Goal: Task Accomplishment & Management: Manage account settings

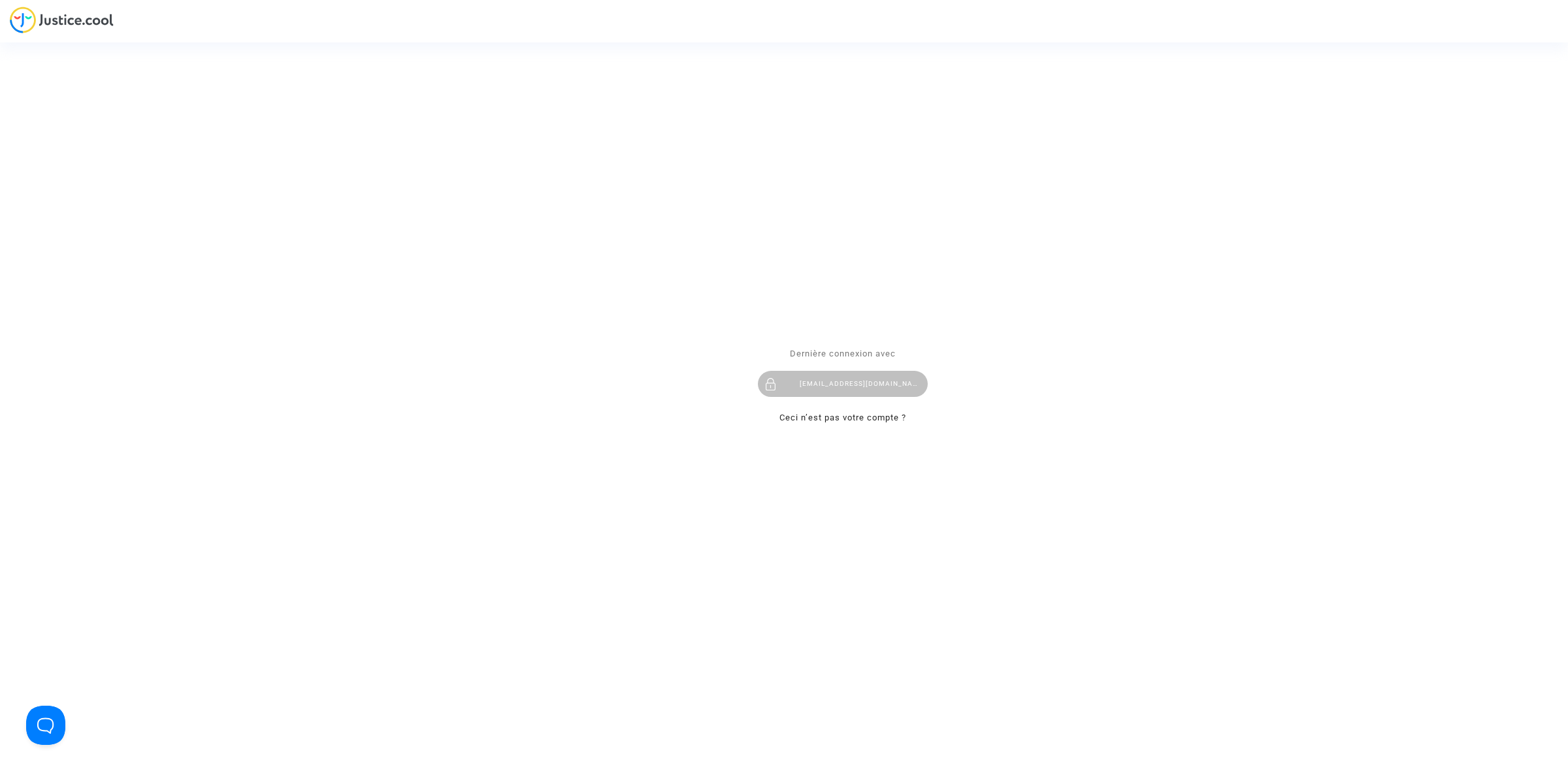
click at [856, 384] on div "hibo@pitcher-avocat.fr" at bounding box center [843, 384] width 170 height 26
click at [817, 386] on div "[EMAIL_ADDRESS][DOMAIN_NAME]" at bounding box center [843, 384] width 170 height 26
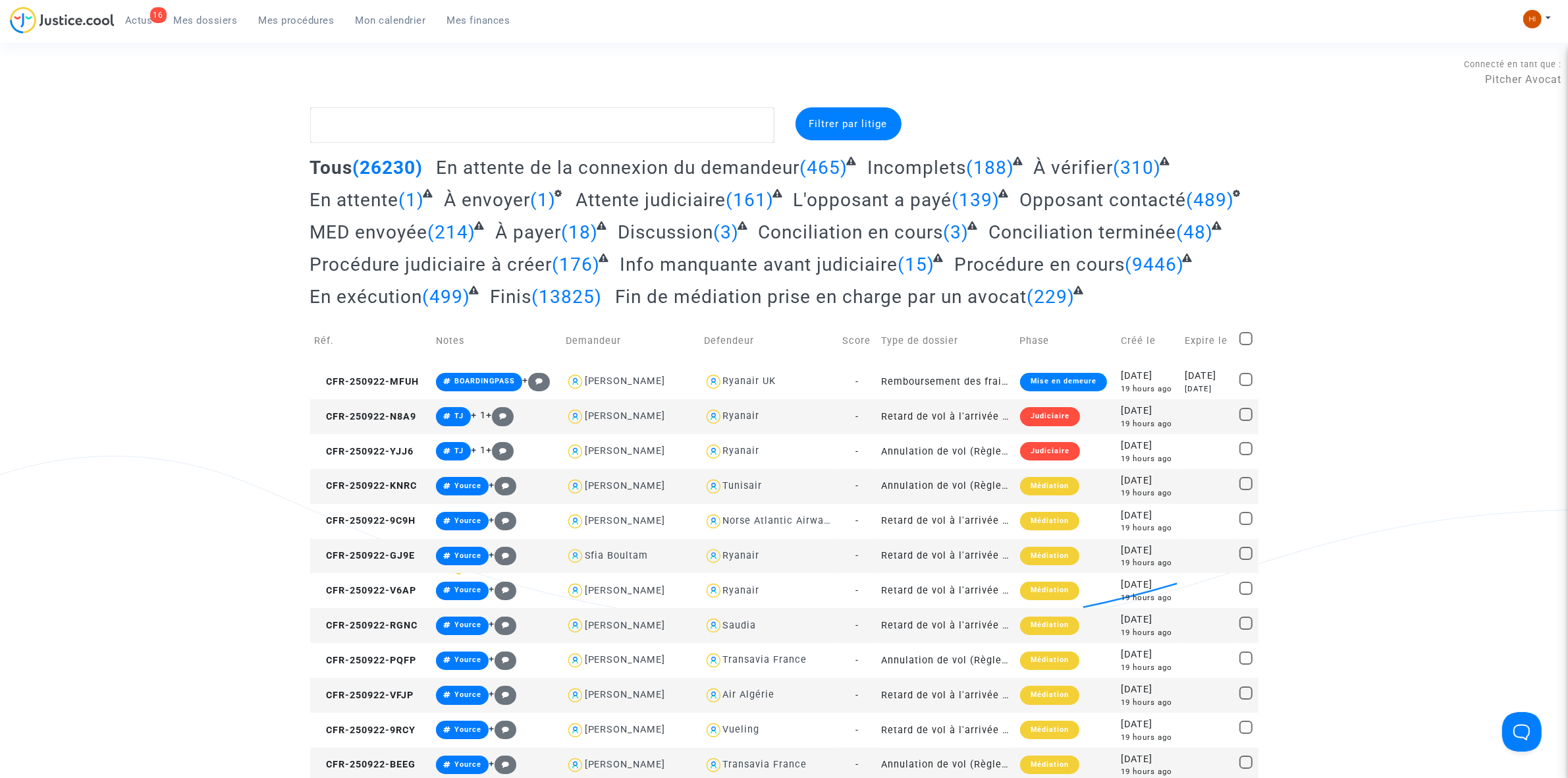
drag, startPoint x: 268, startPoint y: 14, endPoint x: 61, endPoint y: 162, distance: 254.5
click at [268, 14] on span "Mes procédures" at bounding box center [297, 20] width 76 height 12
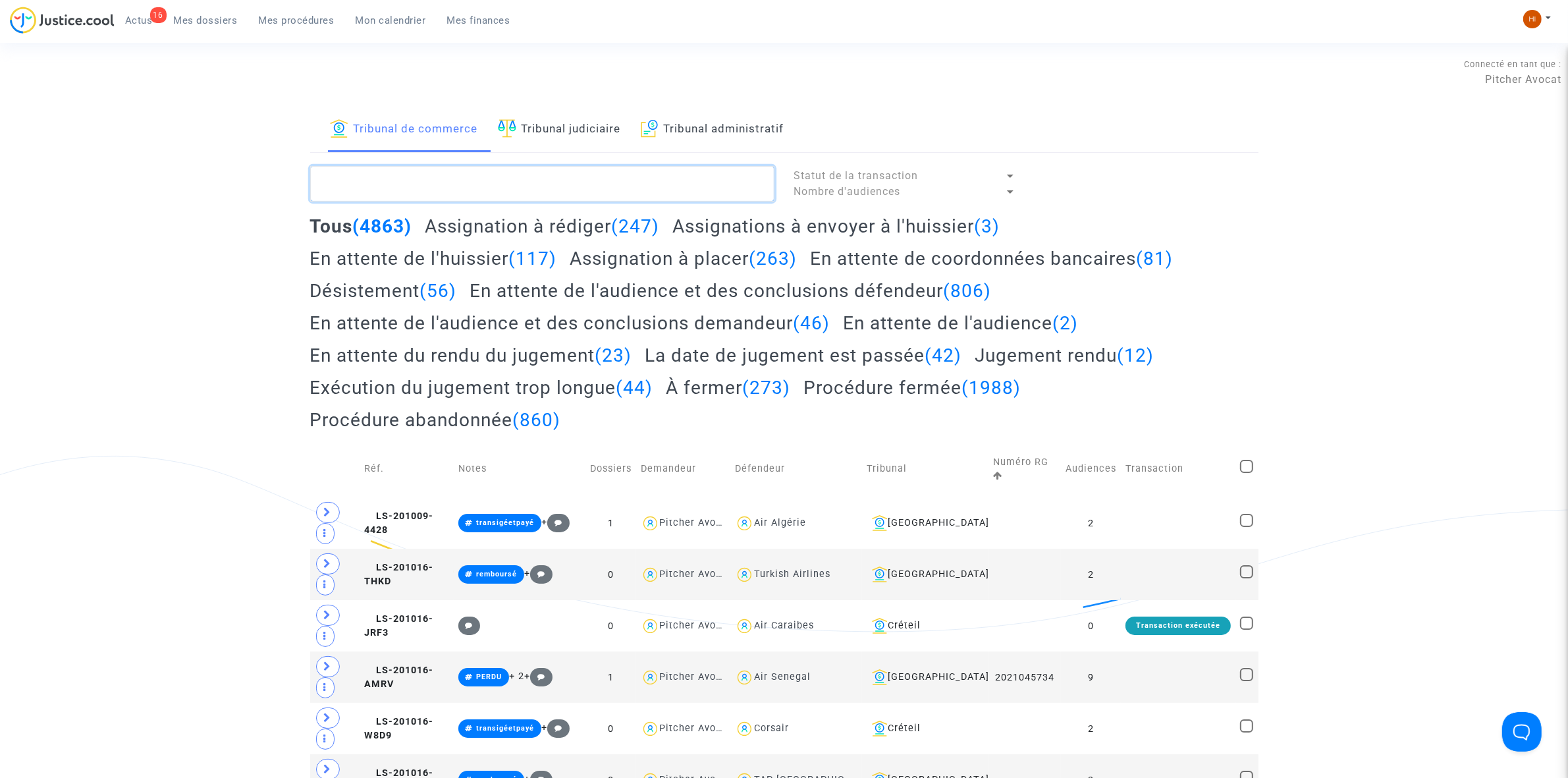
click at [498, 182] on textarea at bounding box center [542, 184] width 465 height 36
click at [485, 188] on textarea at bounding box center [542, 184] width 465 height 36
paste textarea "LS-250603-P9C4-"
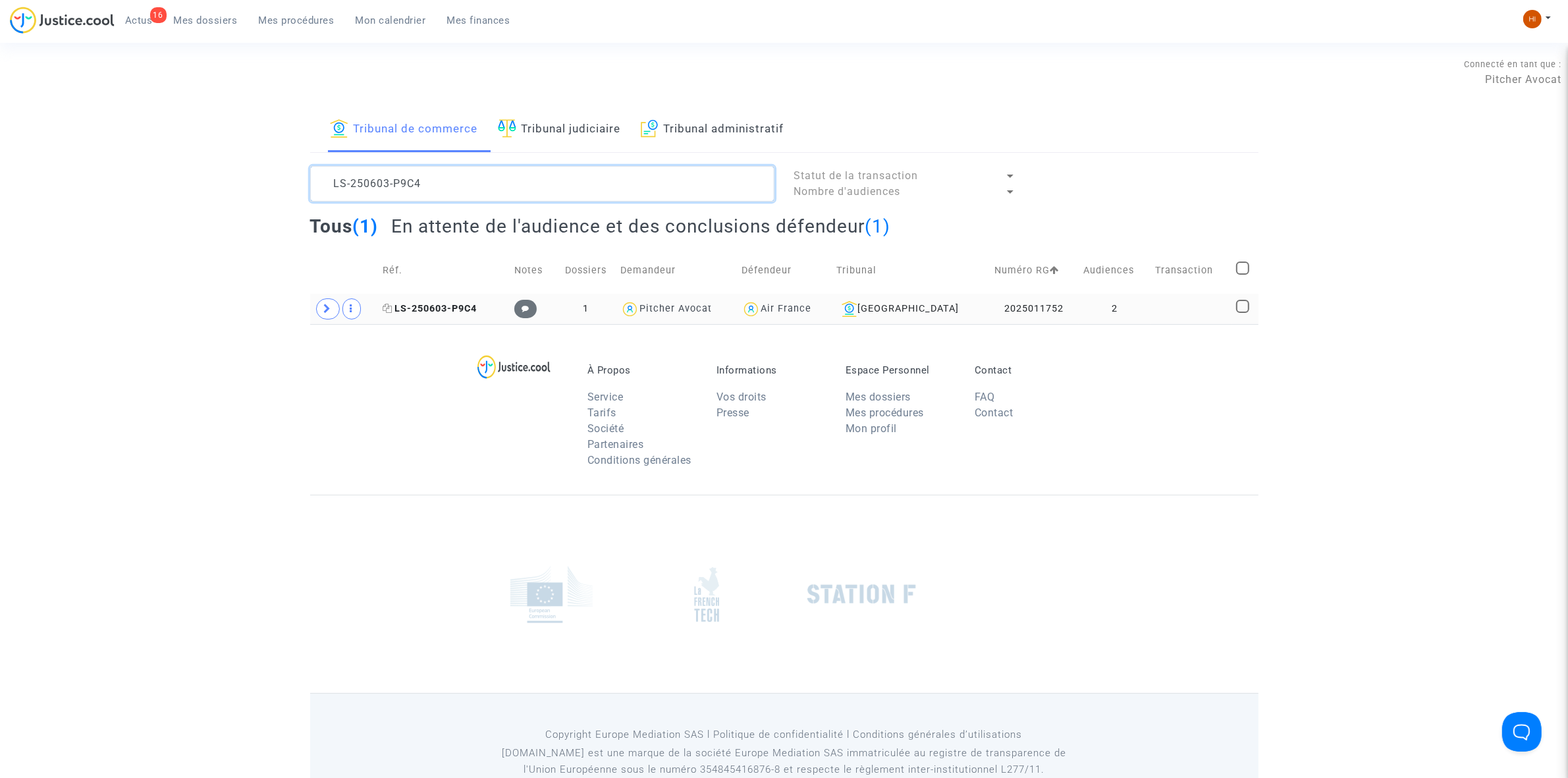
type textarea "LS-250603-P9C4"
click at [459, 313] on span "LS-250603-P9C4" at bounding box center [430, 309] width 94 height 11
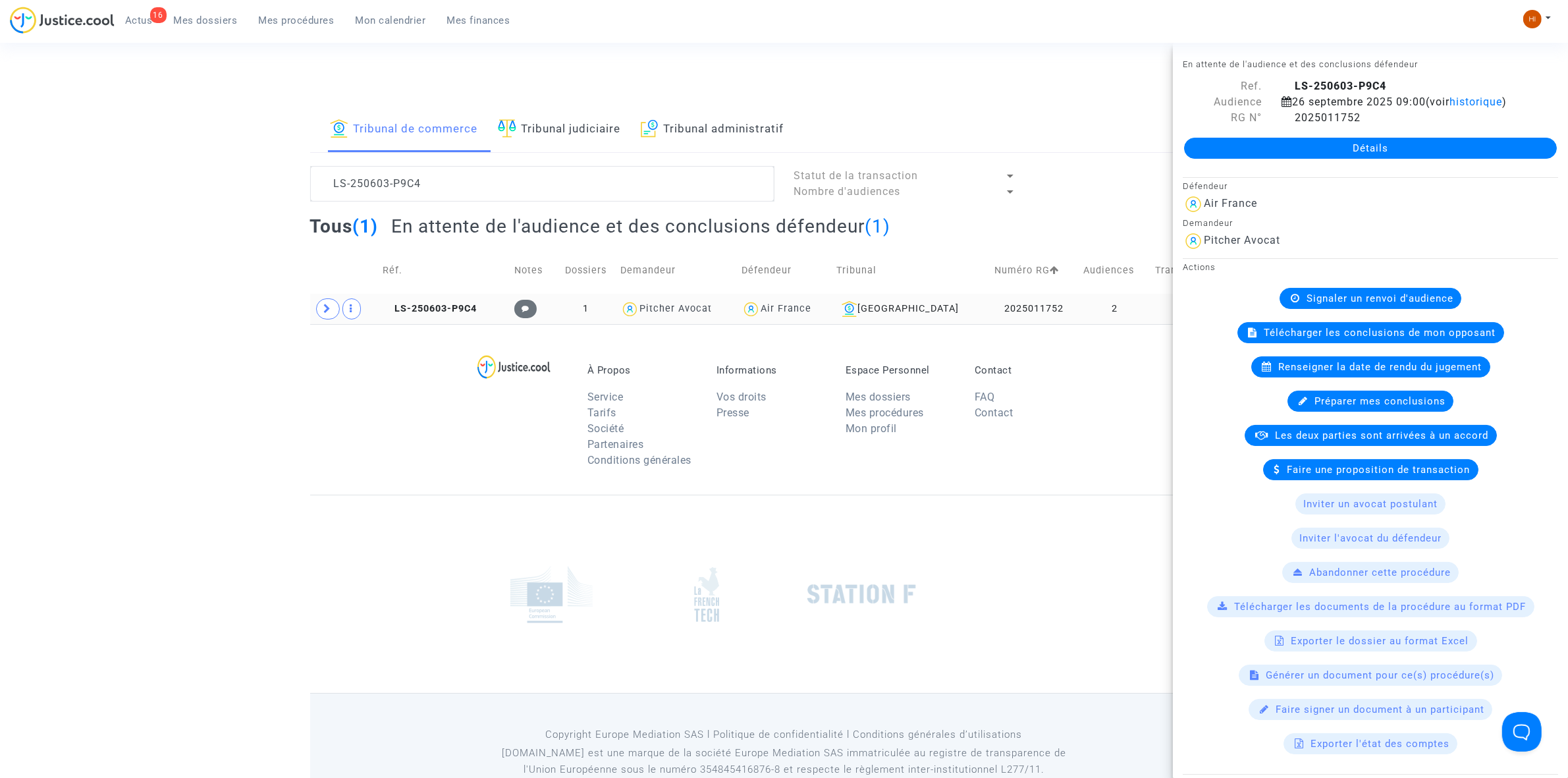
click at [452, 317] on td "LS-250603-P9C4" at bounding box center [444, 309] width 132 height 30
click at [1230, 159] on link "Détails" at bounding box center [1371, 148] width 373 height 21
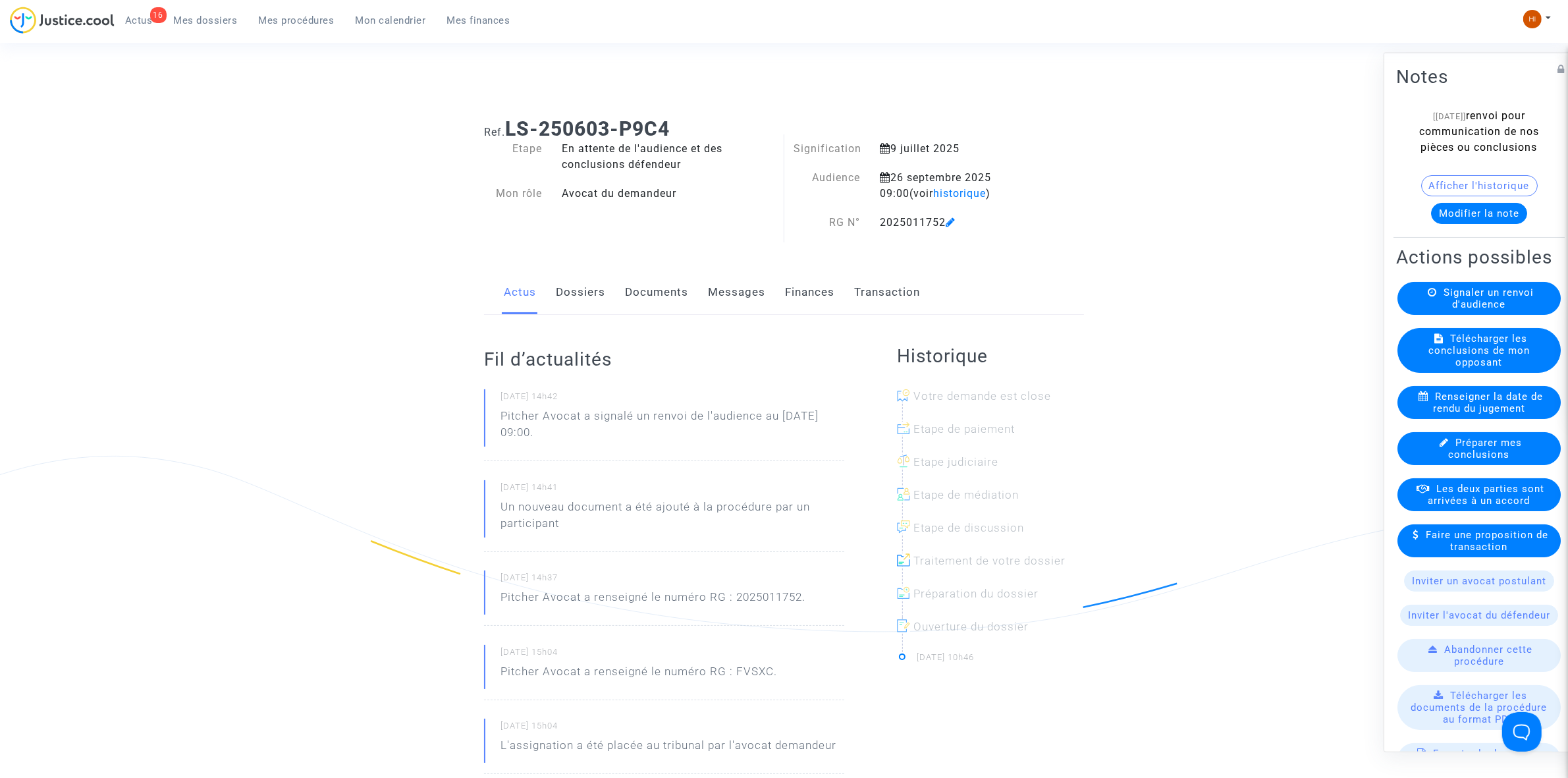
click at [649, 285] on link "Documents" at bounding box center [657, 292] width 63 height 44
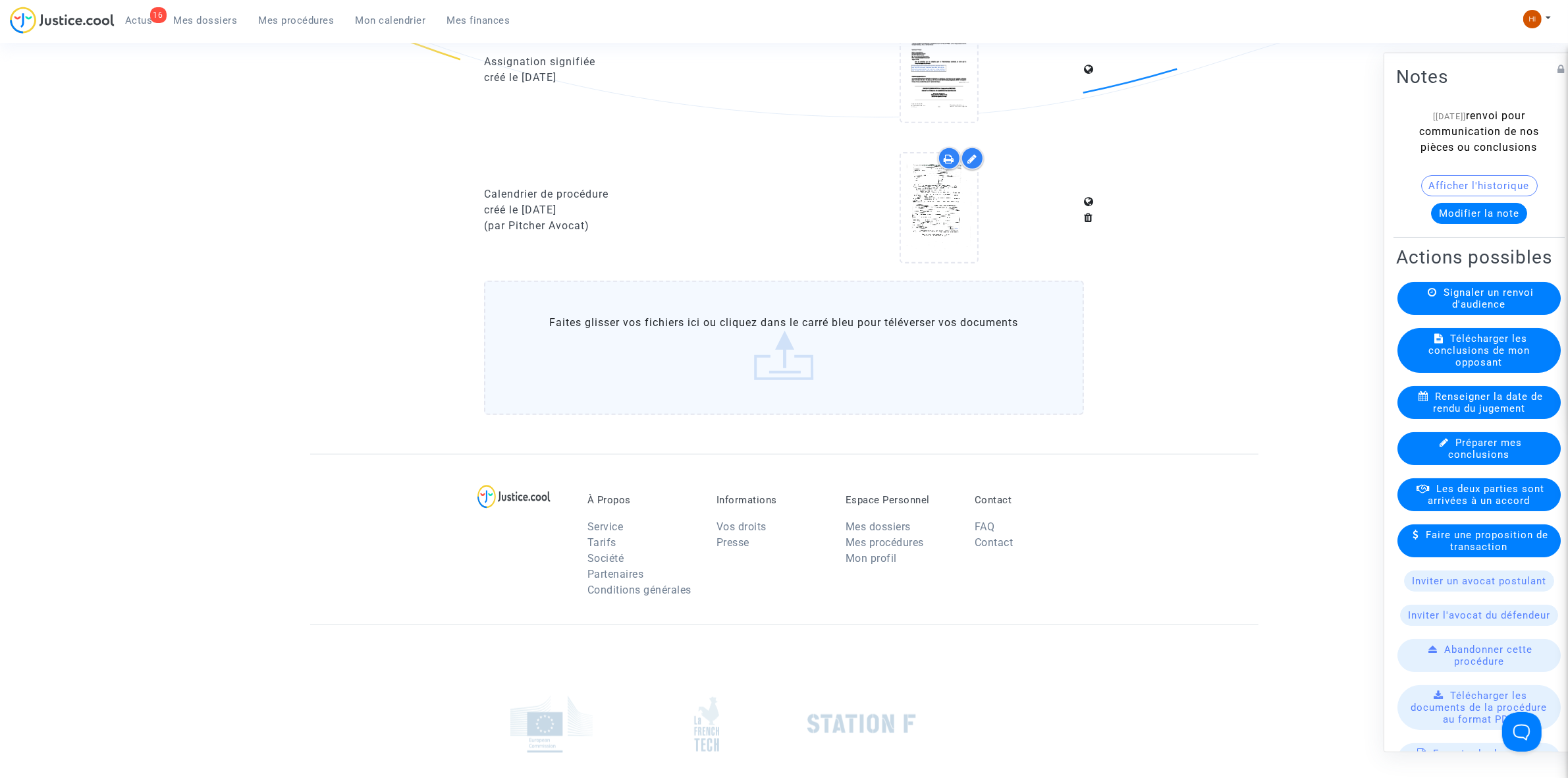
scroll to position [1401, 0]
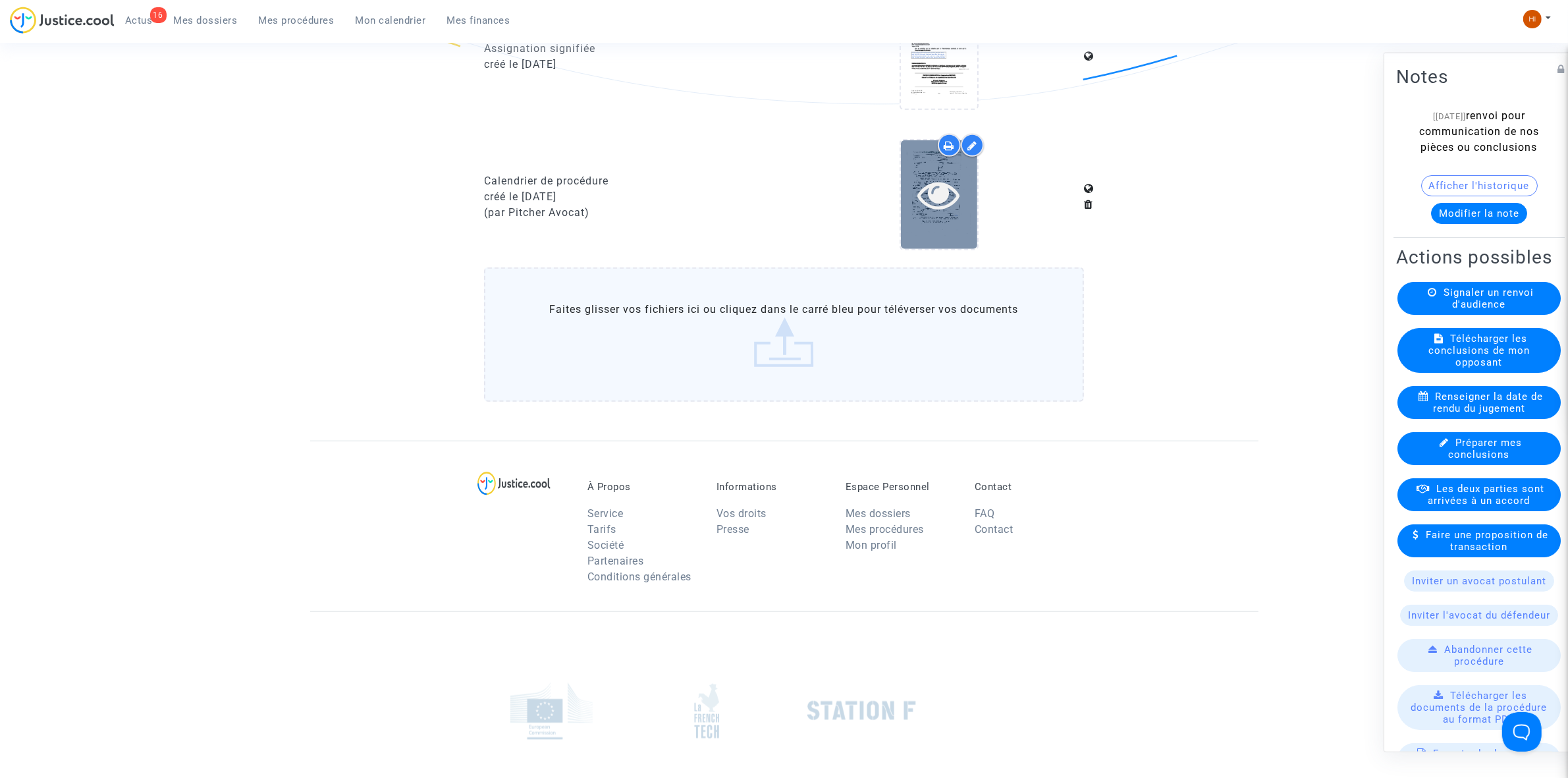
click at [946, 189] on icon at bounding box center [939, 194] width 43 height 42
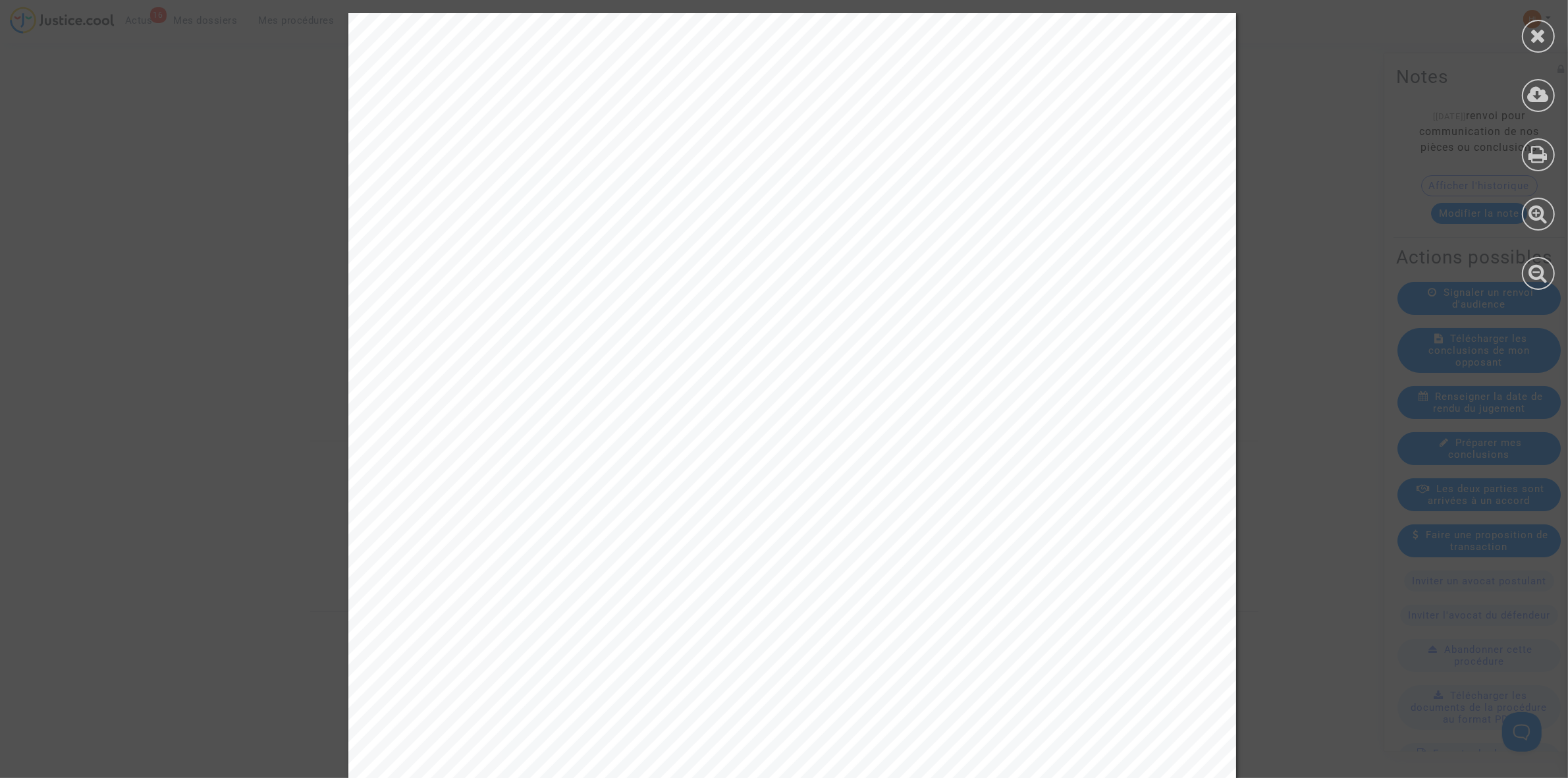
scroll to position [0, 0]
click at [1542, 36] on icon at bounding box center [1539, 36] width 16 height 20
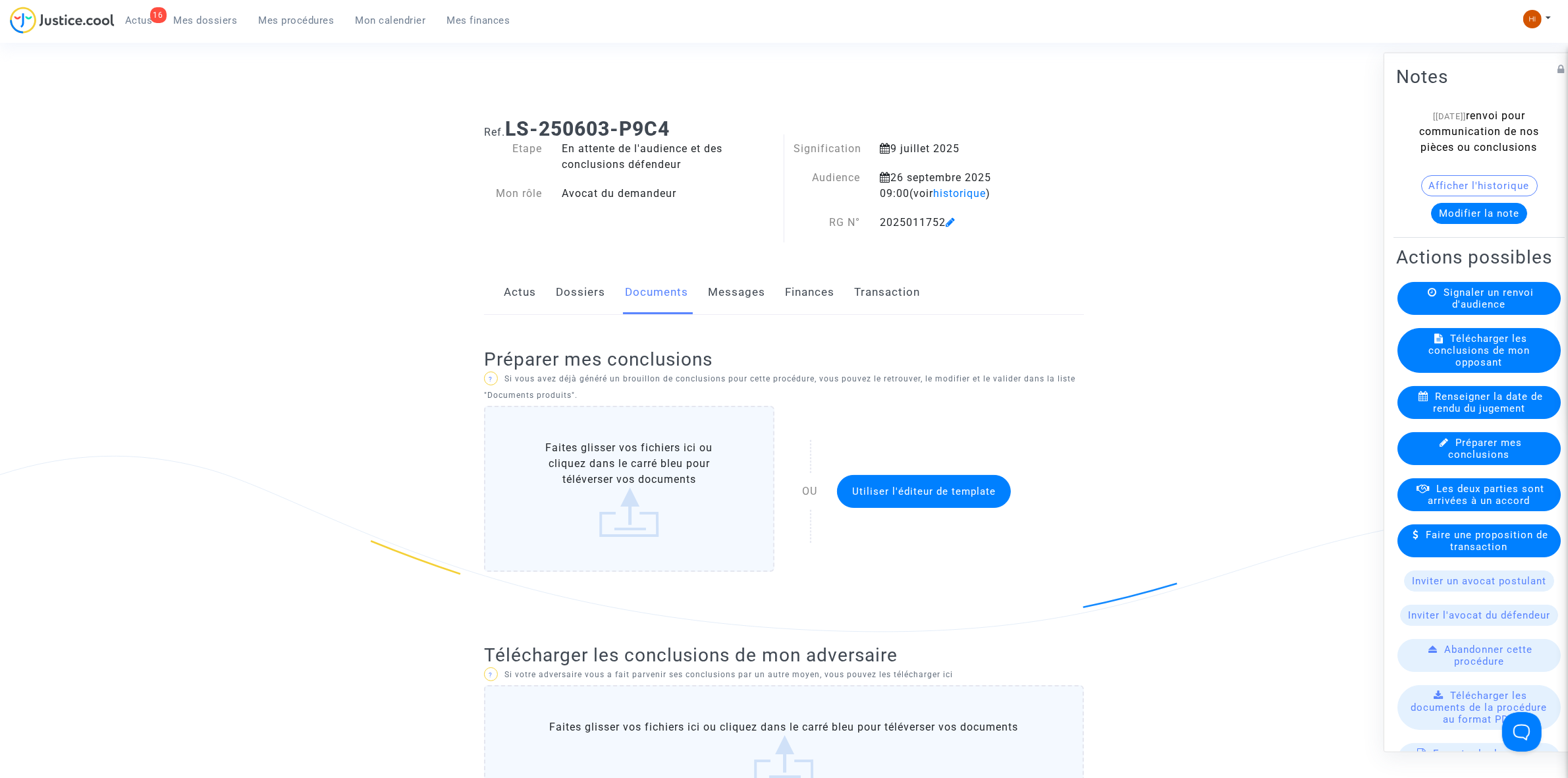
click at [582, 287] on link "Dossiers" at bounding box center [580, 292] width 49 height 44
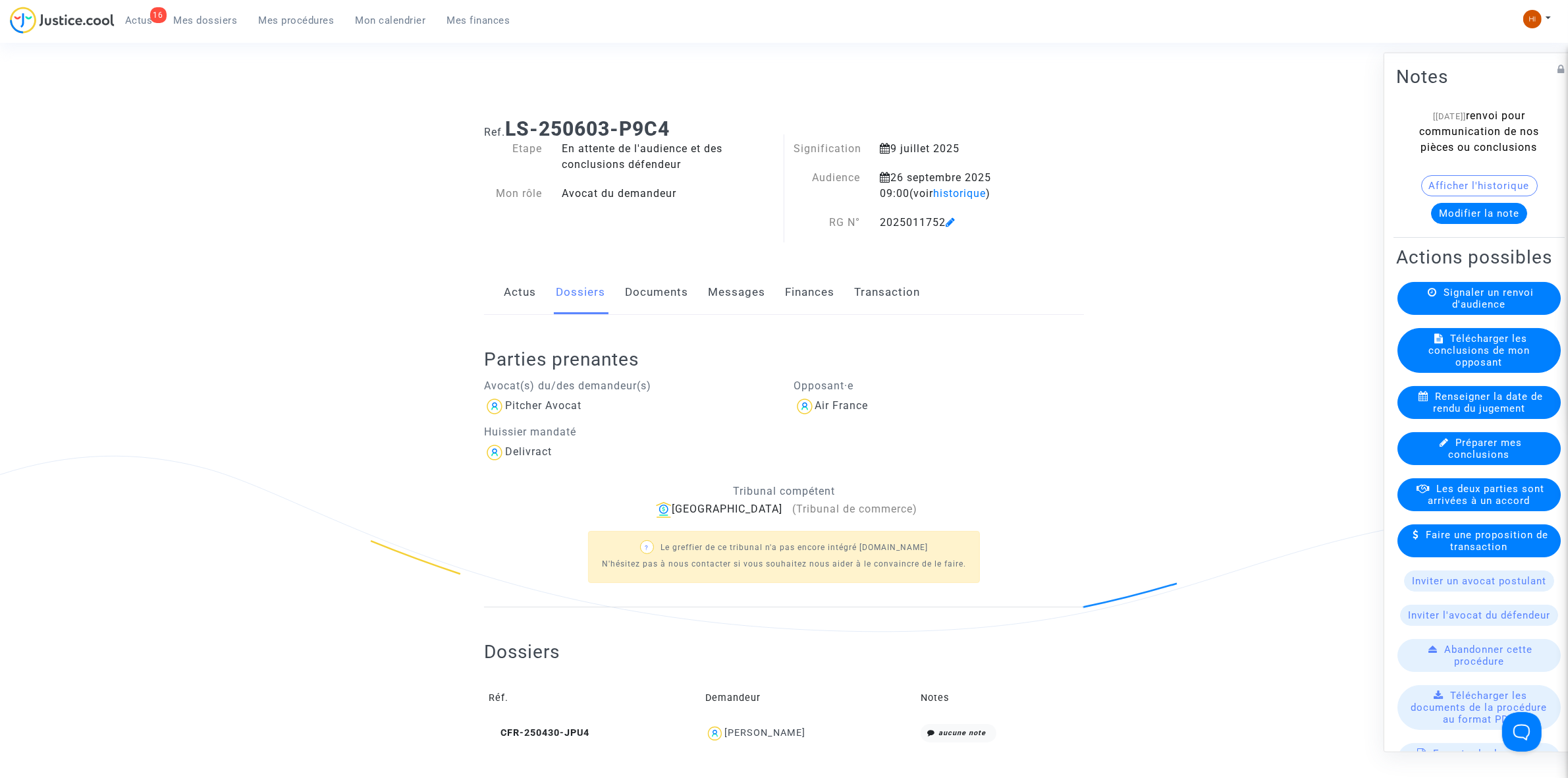
click at [951, 222] on icon at bounding box center [951, 222] width 10 height 11
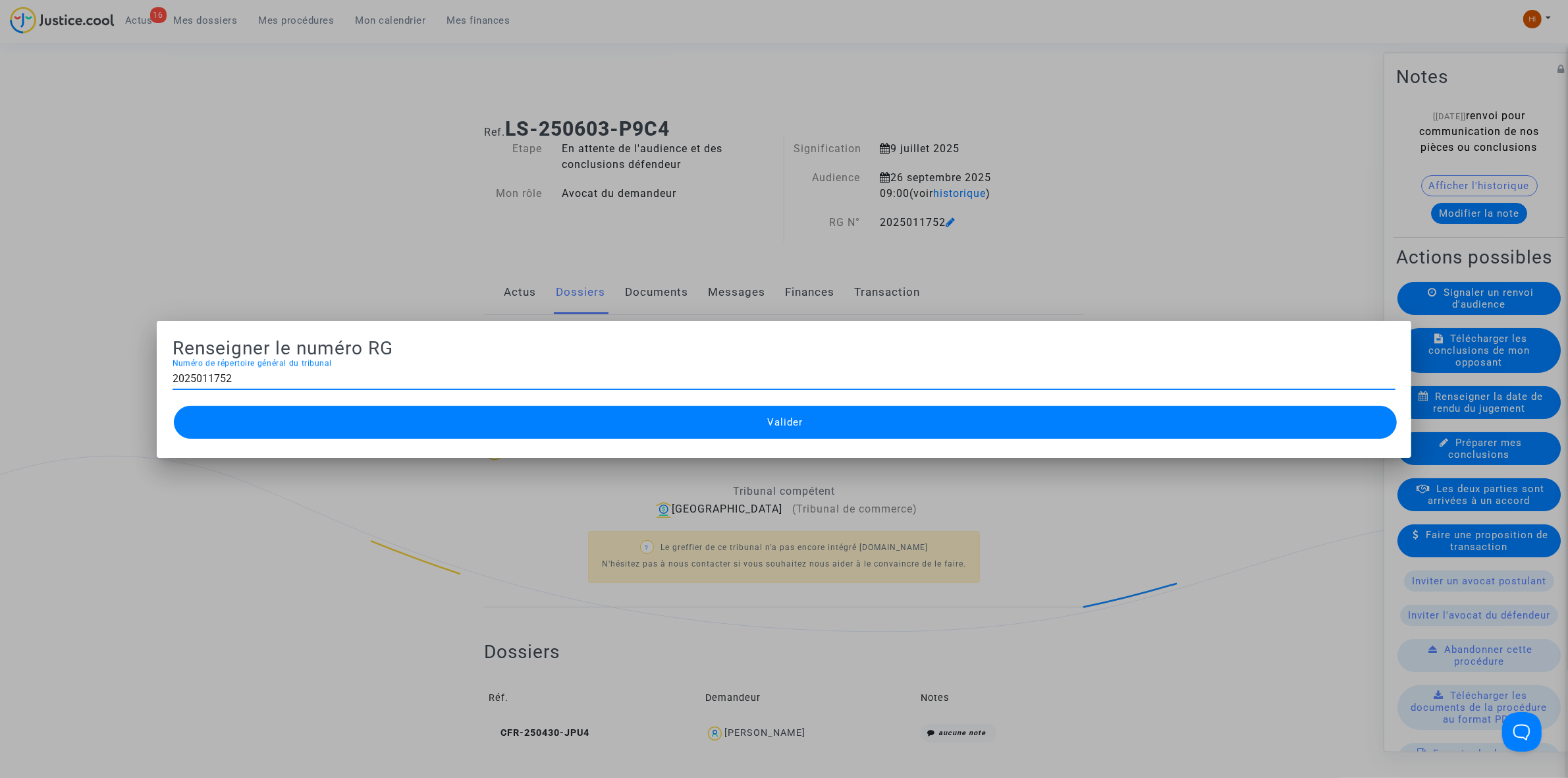
drag, startPoint x: 488, startPoint y: 199, endPoint x: 471, endPoint y: 166, distance: 37.1
click at [488, 201] on div at bounding box center [784, 389] width 1568 height 778
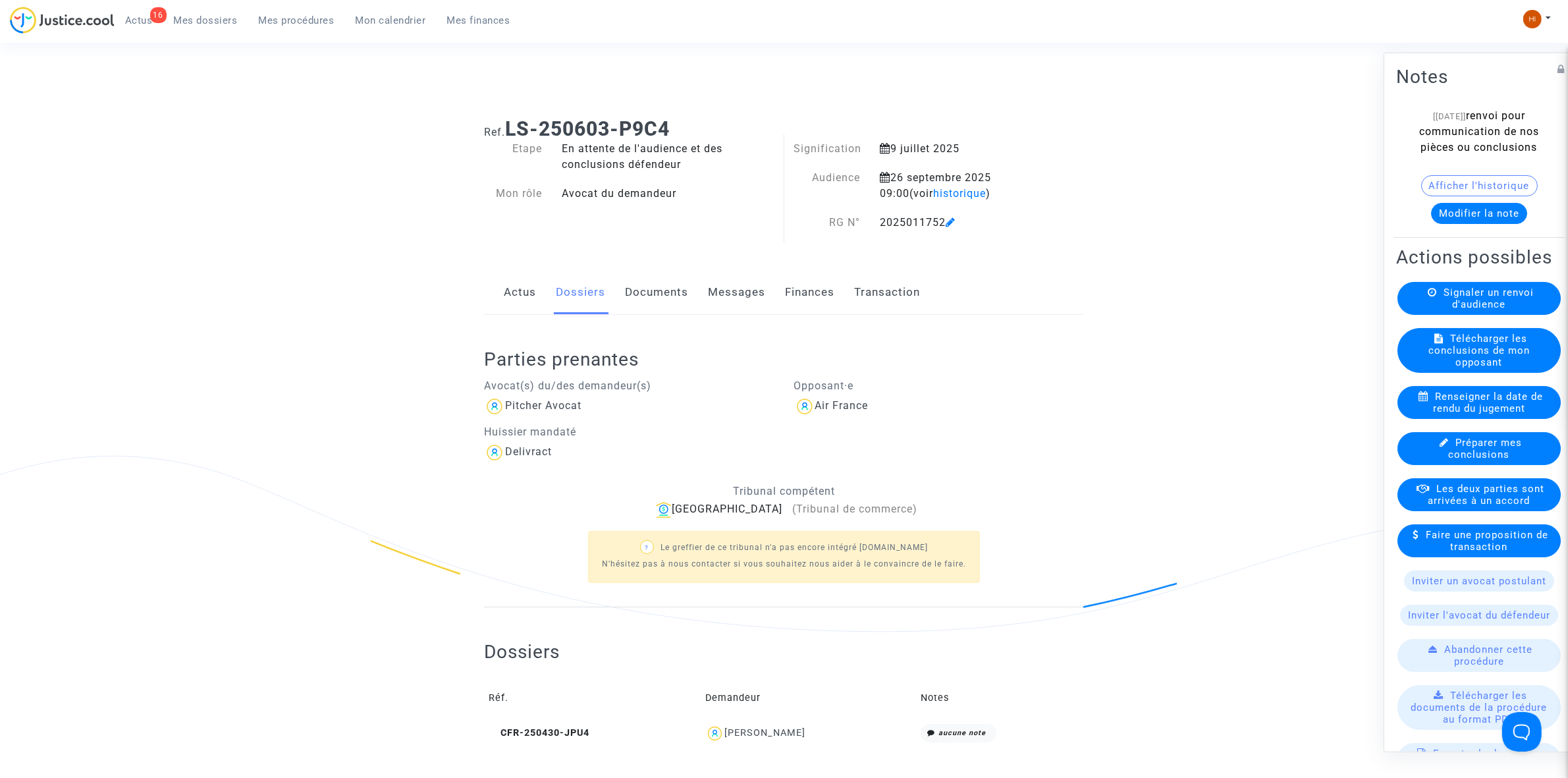
click at [952, 224] on icon at bounding box center [951, 222] width 10 height 11
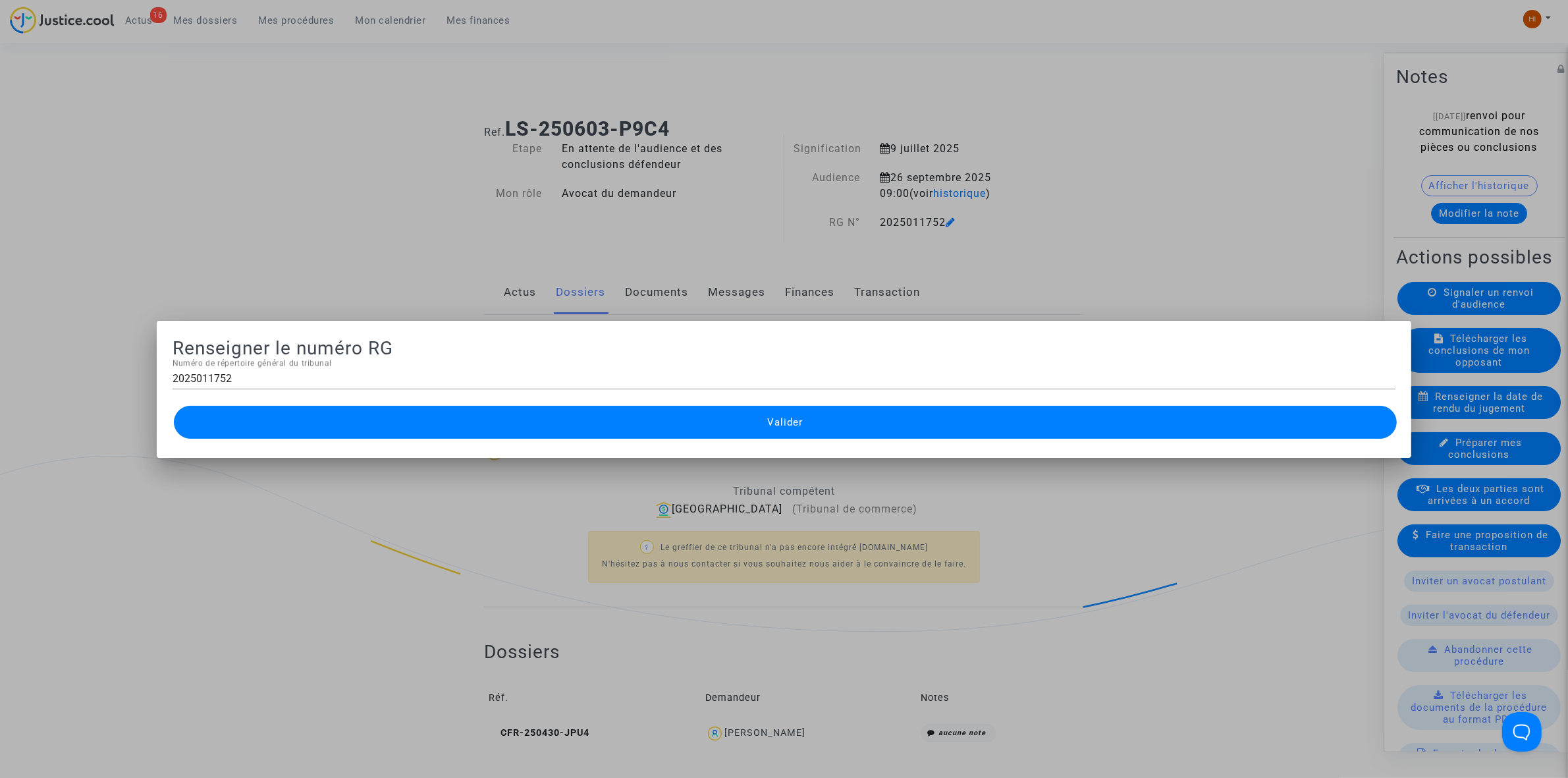
click at [299, 383] on input "2025011752" at bounding box center [784, 379] width 1224 height 12
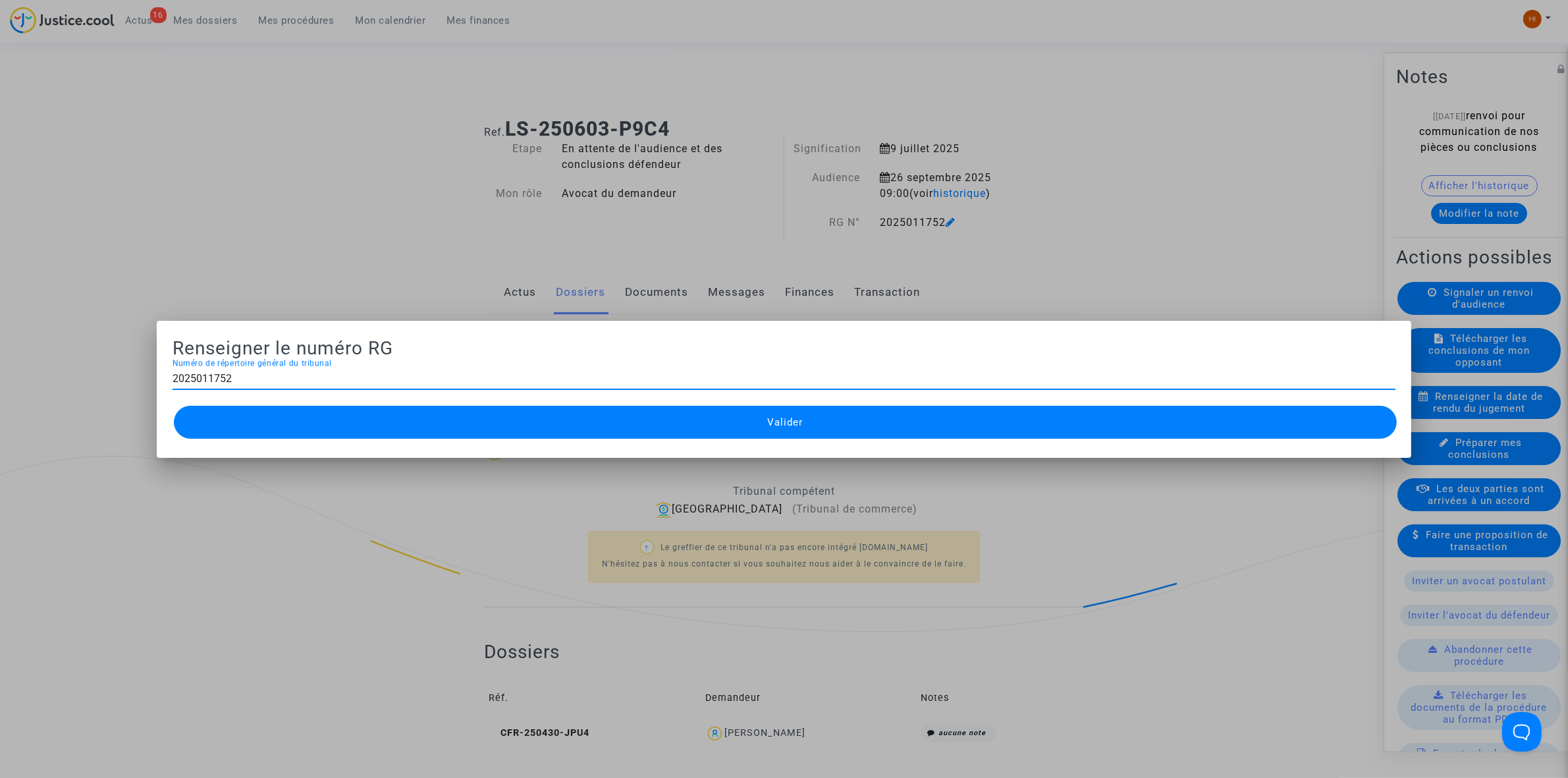
click at [299, 383] on input "2025011752" at bounding box center [784, 379] width 1224 height 12
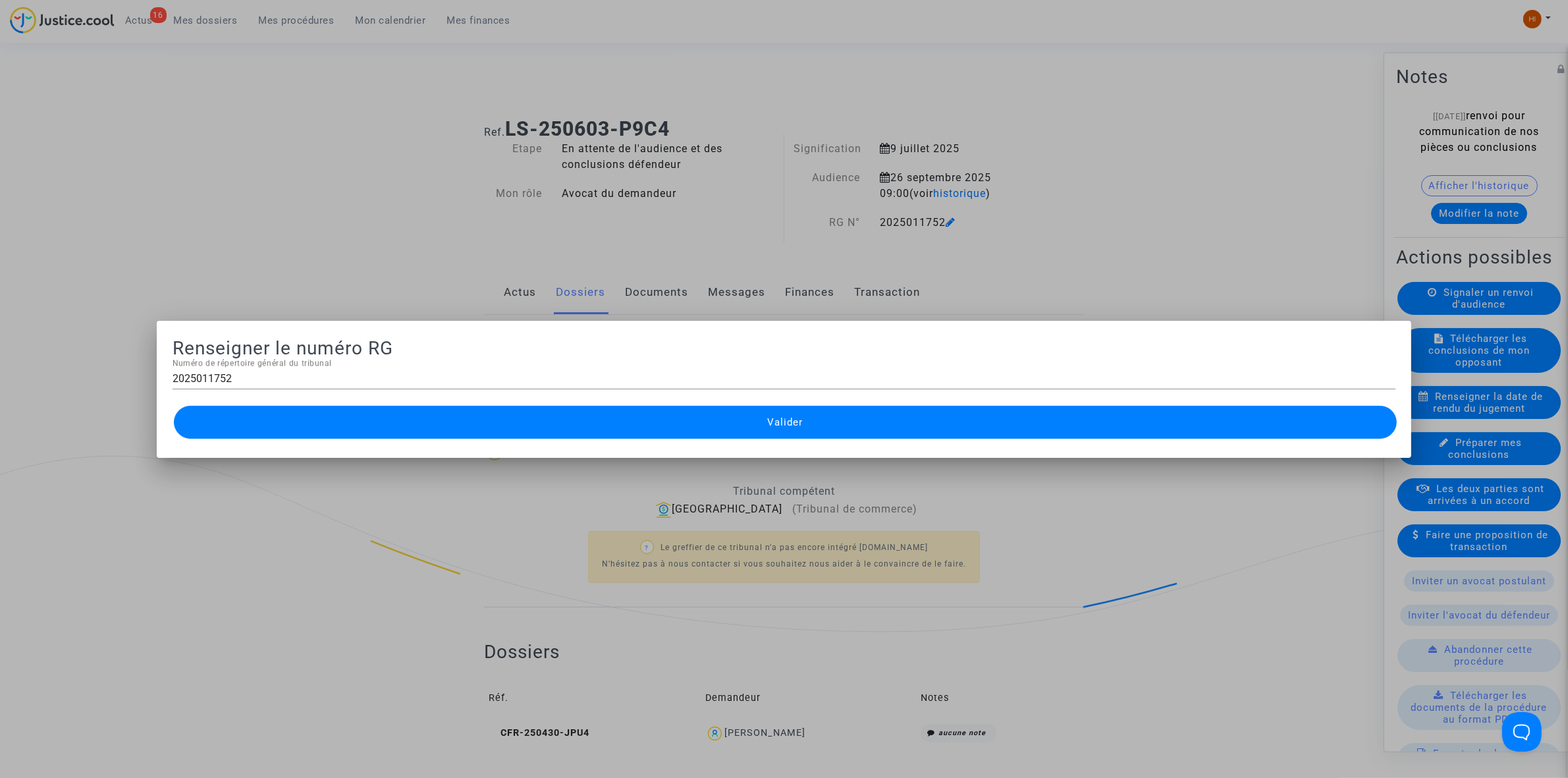
click at [500, 244] on div at bounding box center [784, 389] width 1568 height 778
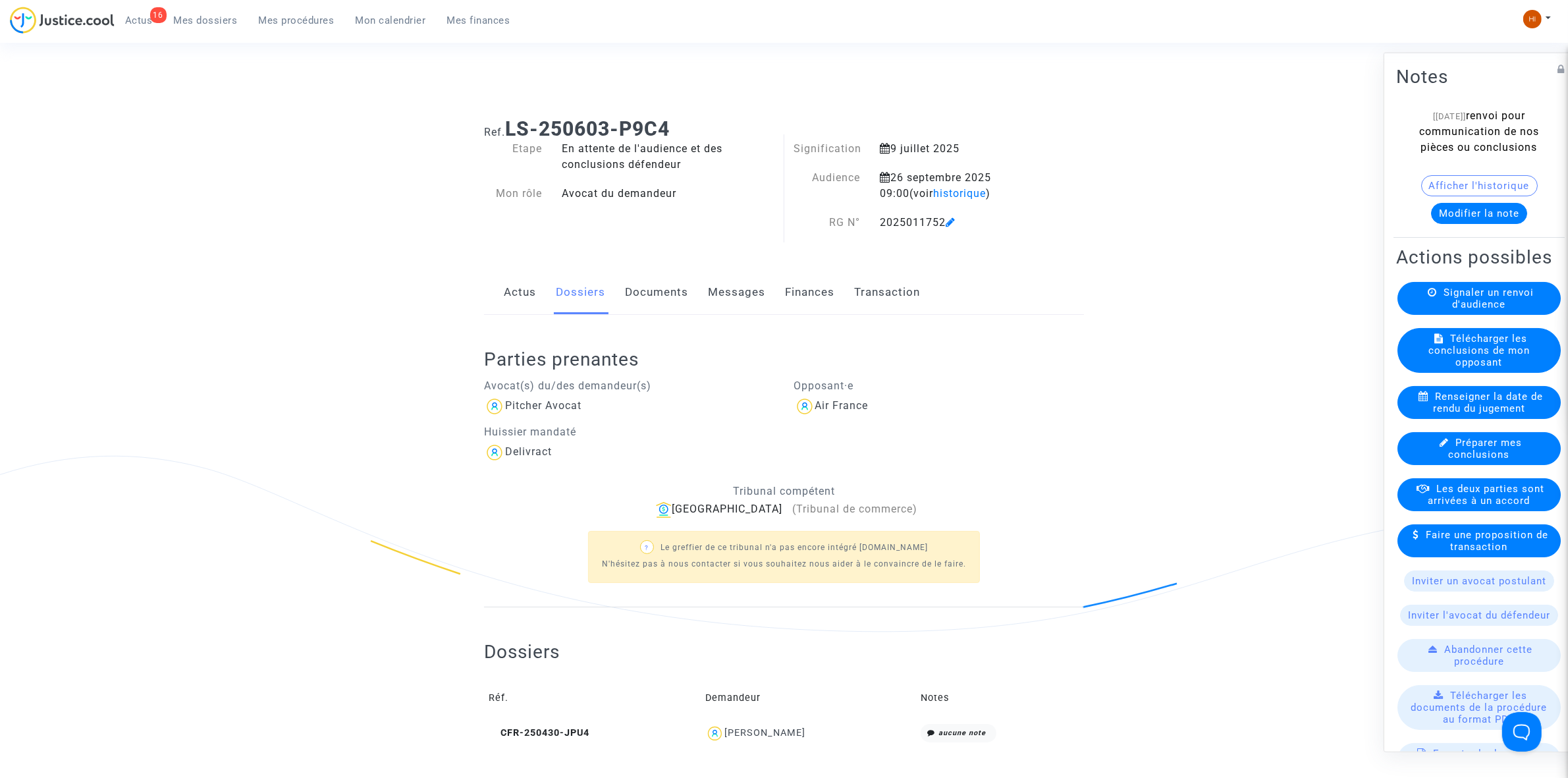
click at [676, 295] on link "Documents" at bounding box center [657, 292] width 63 height 44
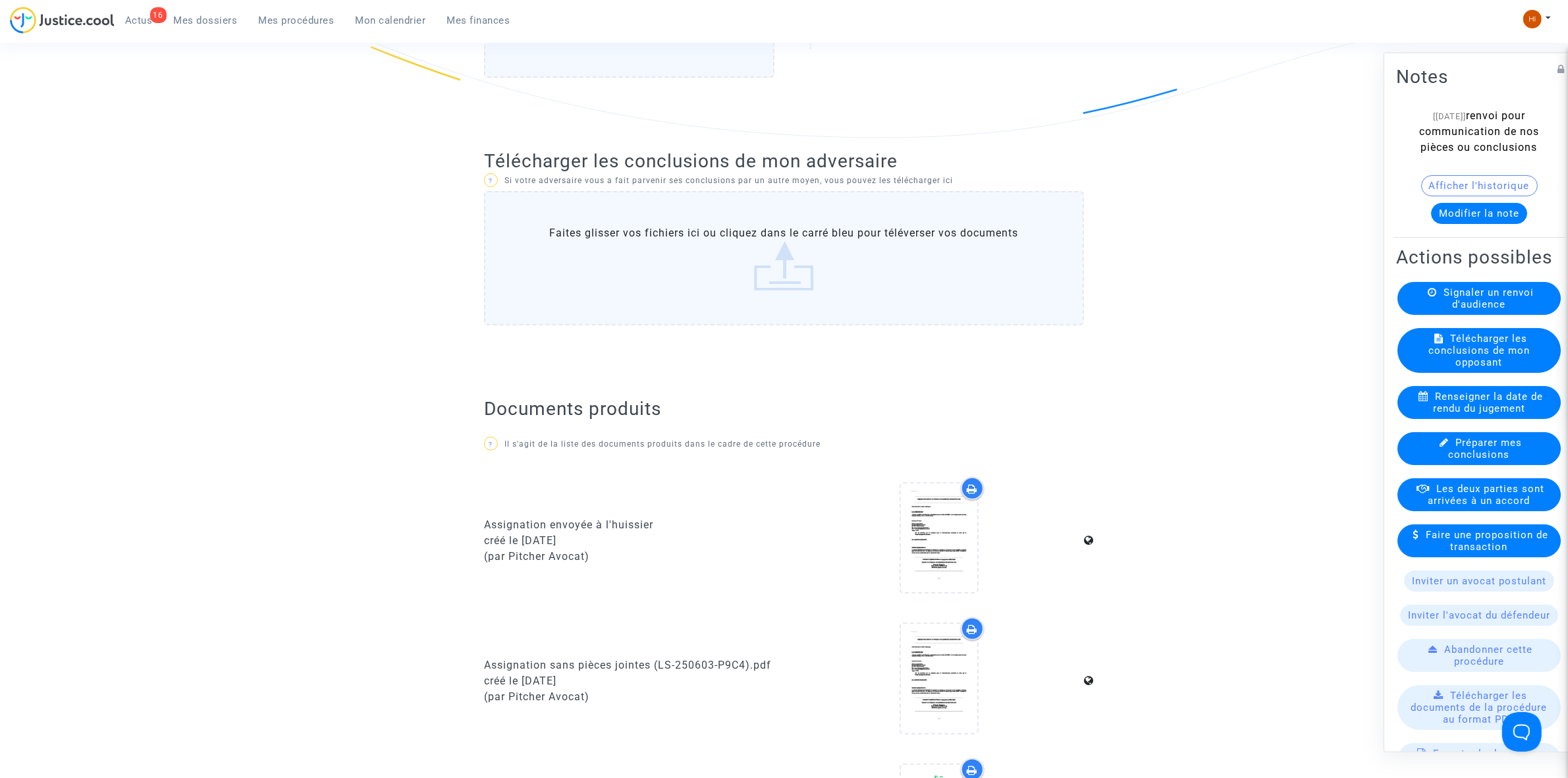
scroll to position [988, 0]
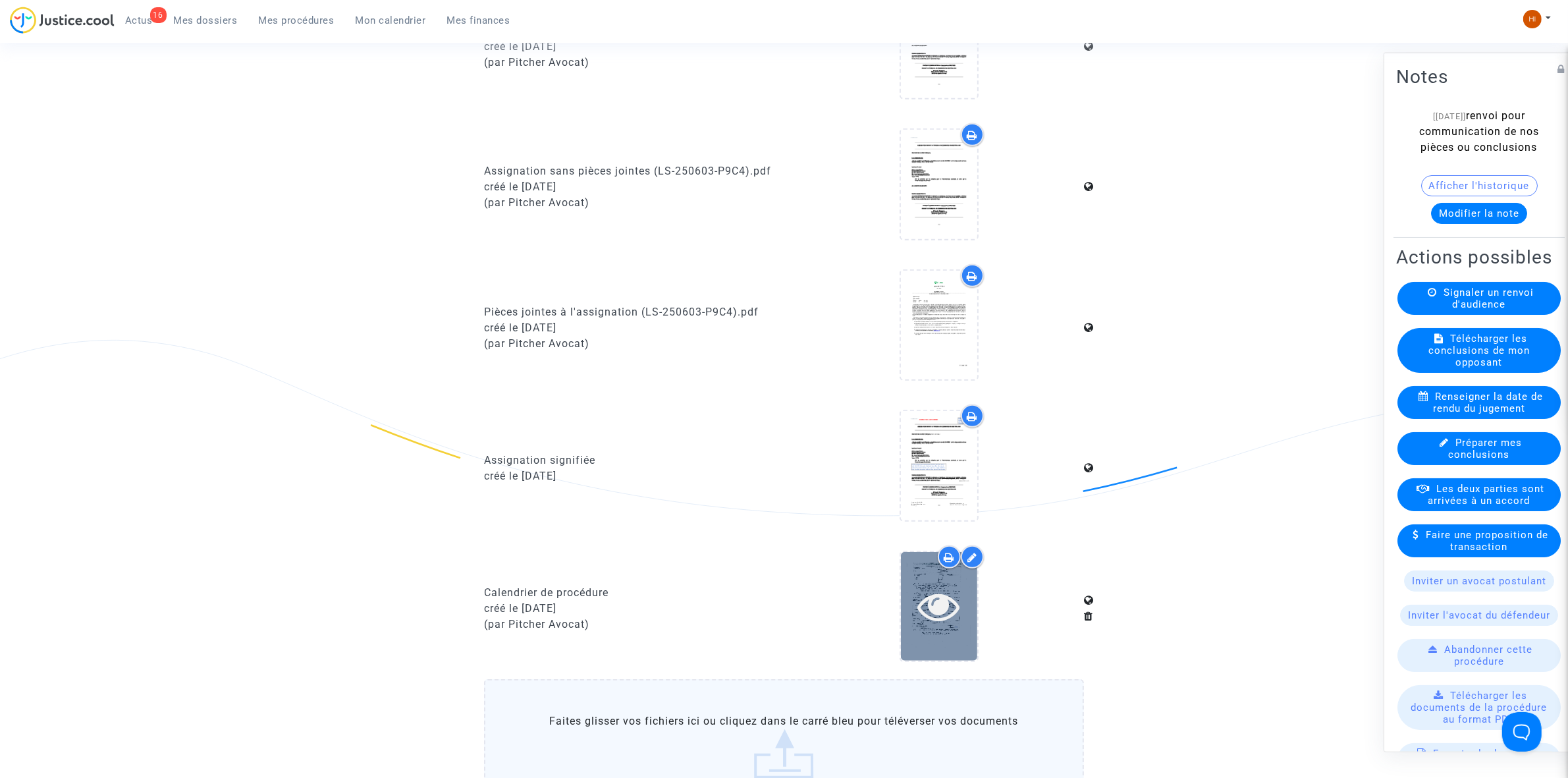
click at [940, 604] on icon at bounding box center [939, 606] width 43 height 42
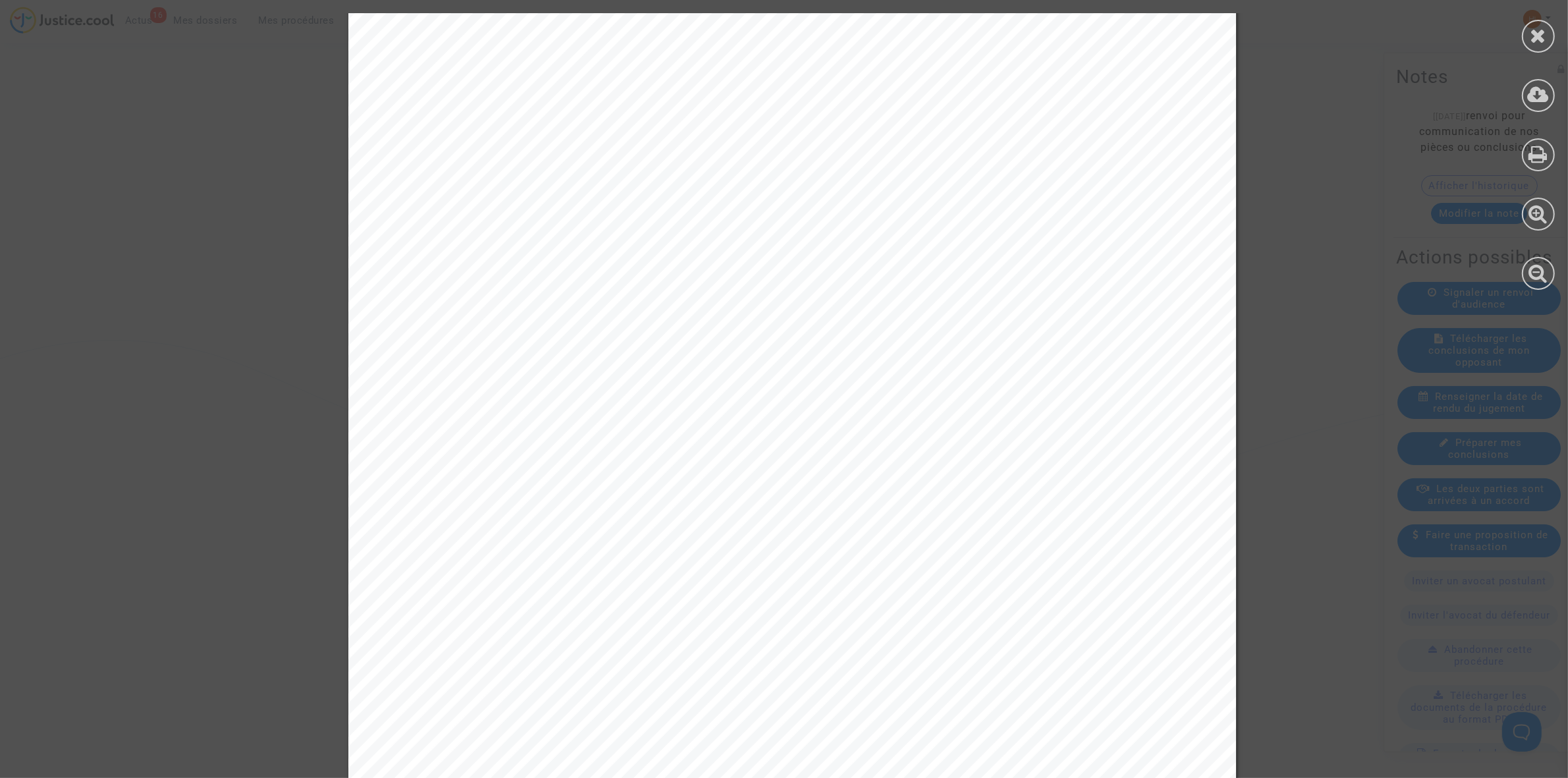
scroll to position [330, 0]
click at [1526, 14] on div at bounding box center [1539, 152] width 59 height 303
click at [1542, 38] on icon at bounding box center [1539, 36] width 16 height 20
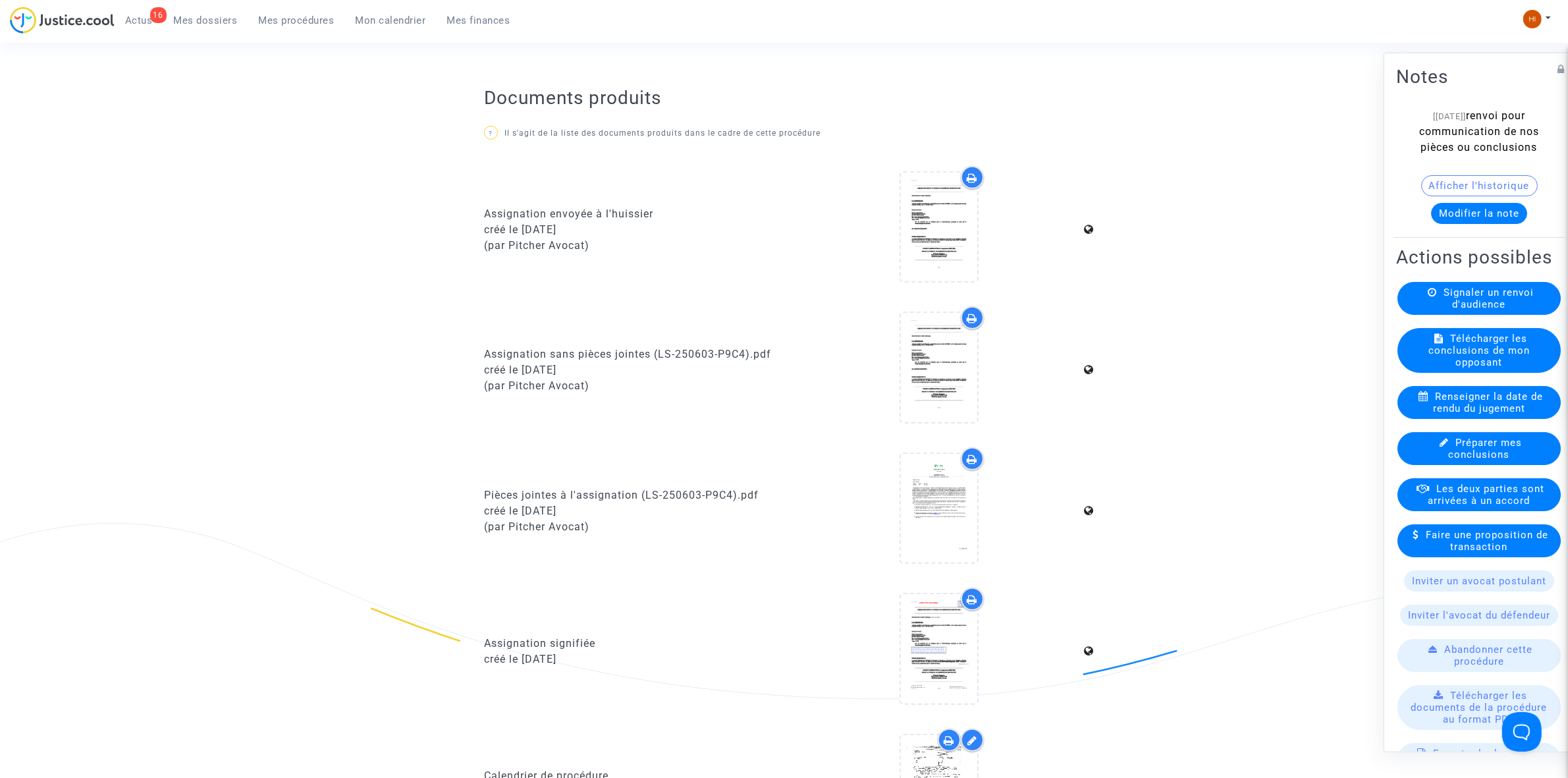
scroll to position [1071, 0]
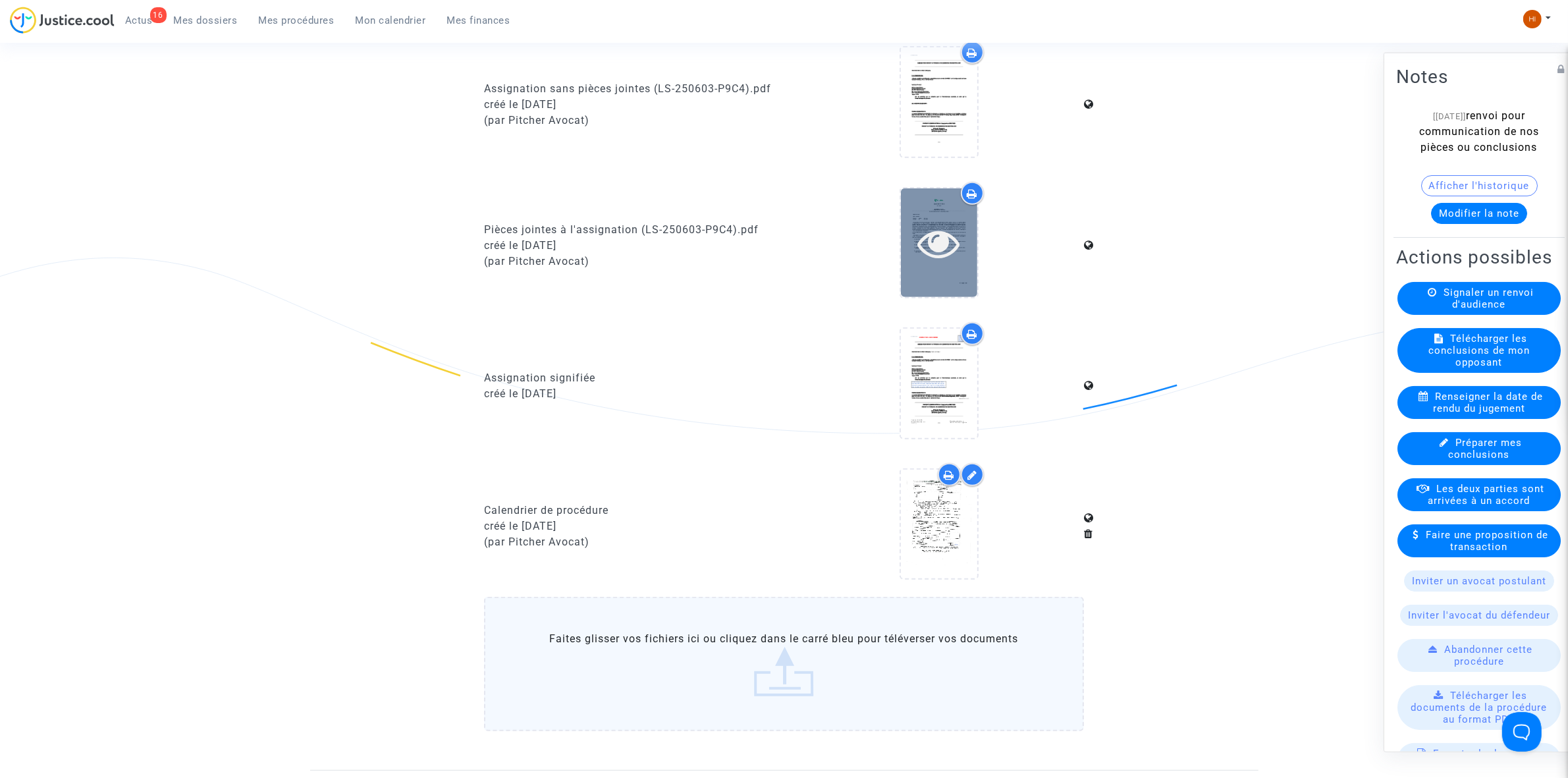
click at [929, 232] on icon at bounding box center [939, 243] width 43 height 42
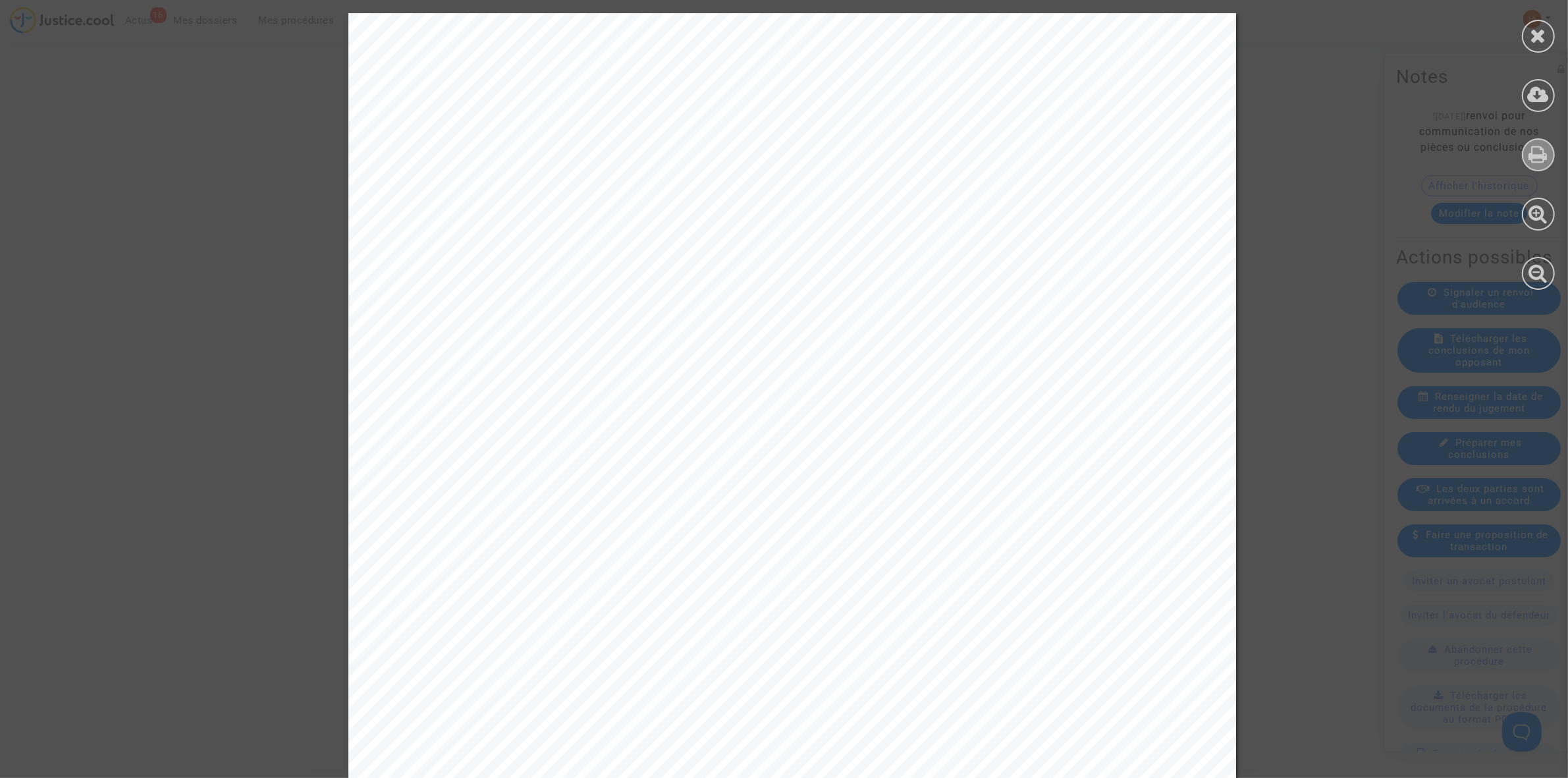
click at [1533, 162] on icon at bounding box center [1539, 154] width 19 height 20
click at [1540, 34] on icon at bounding box center [1539, 36] width 16 height 20
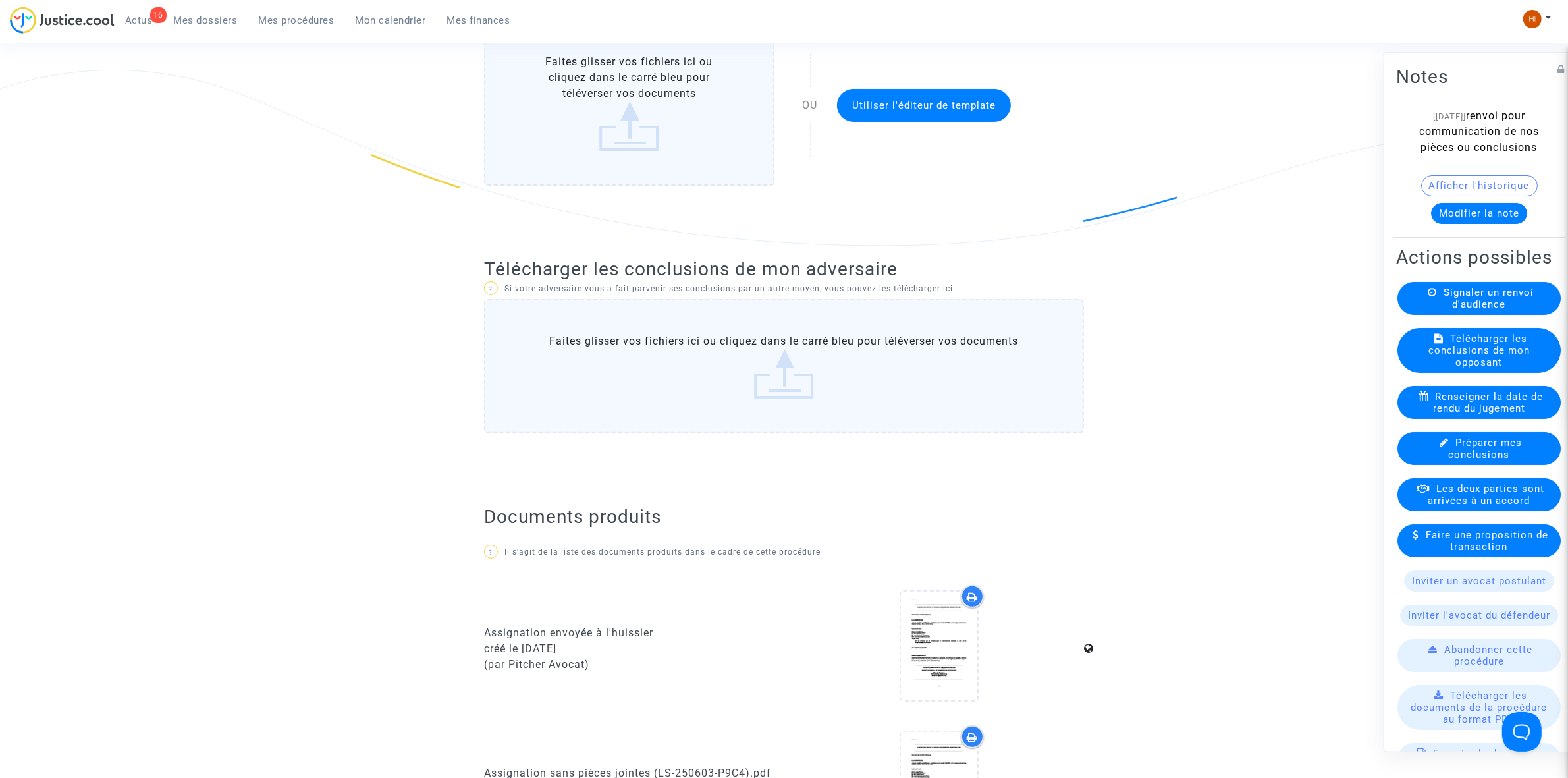
scroll to position [0, 0]
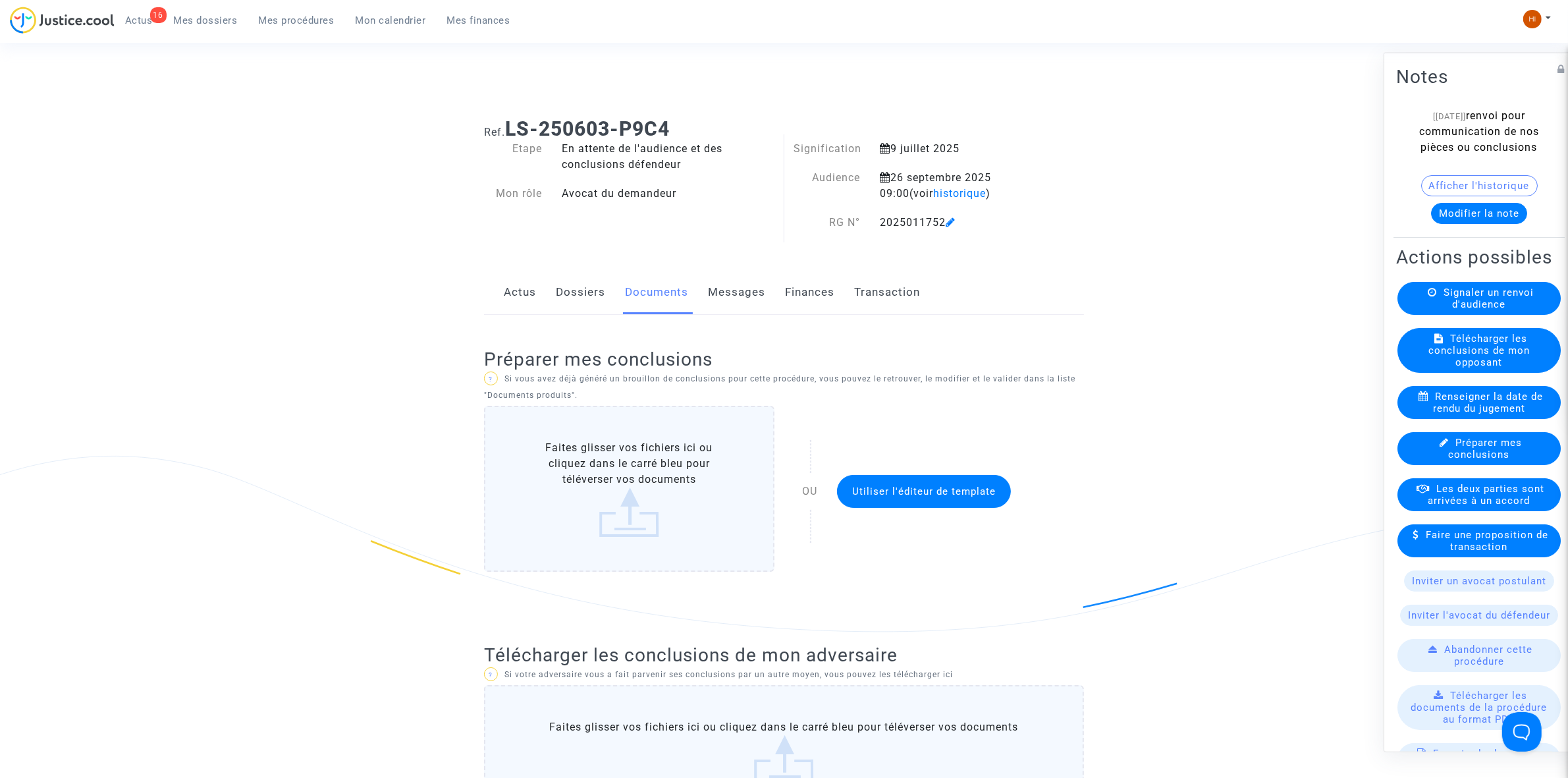
click at [1489, 221] on button "Modifier la note" at bounding box center [1479, 212] width 96 height 21
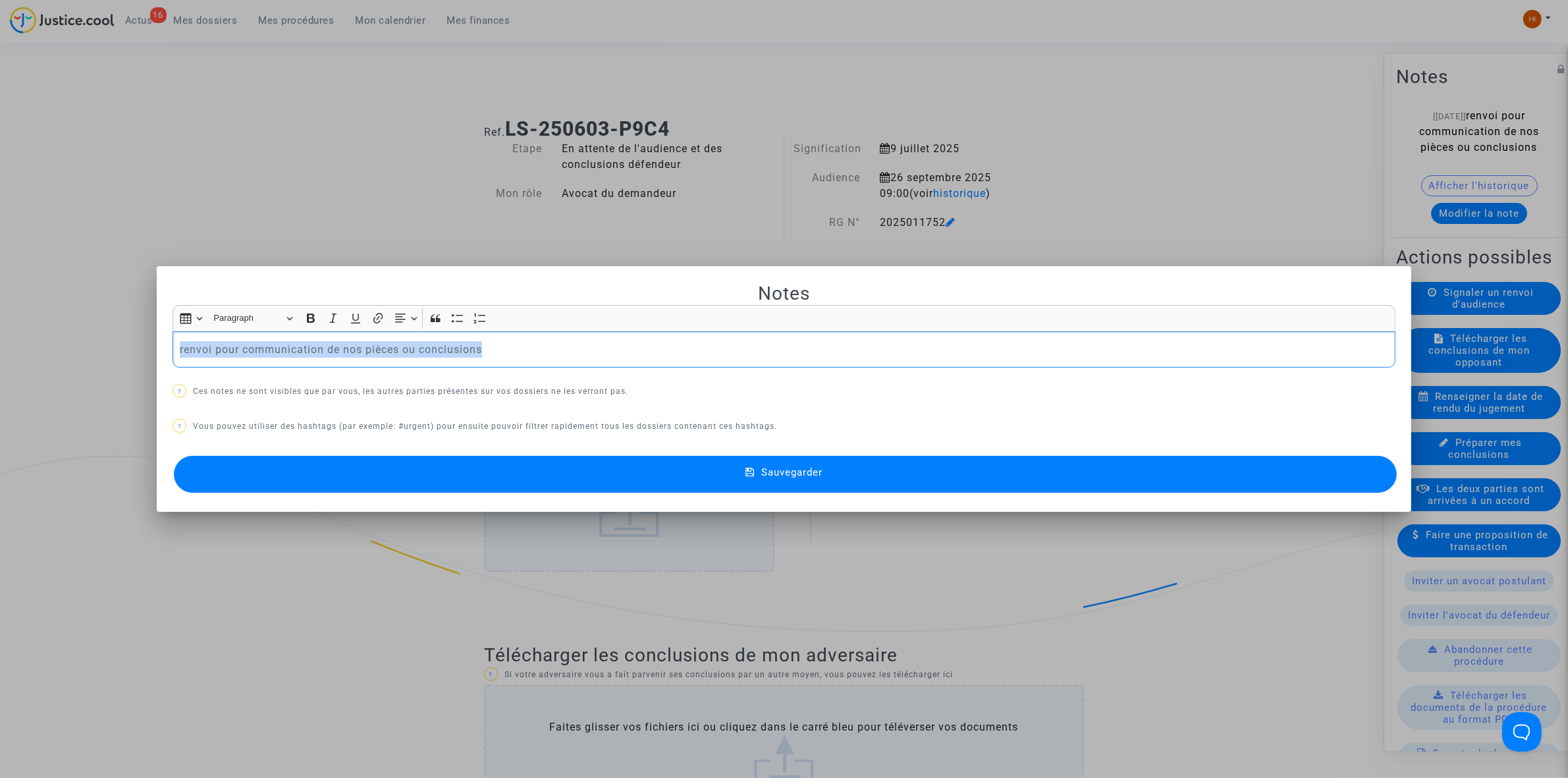
drag, startPoint x: 540, startPoint y: 351, endPoint x: -139, endPoint y: 323, distance: 679.6
click at [415, 486] on button "Sauvegarder" at bounding box center [785, 475] width 1224 height 37
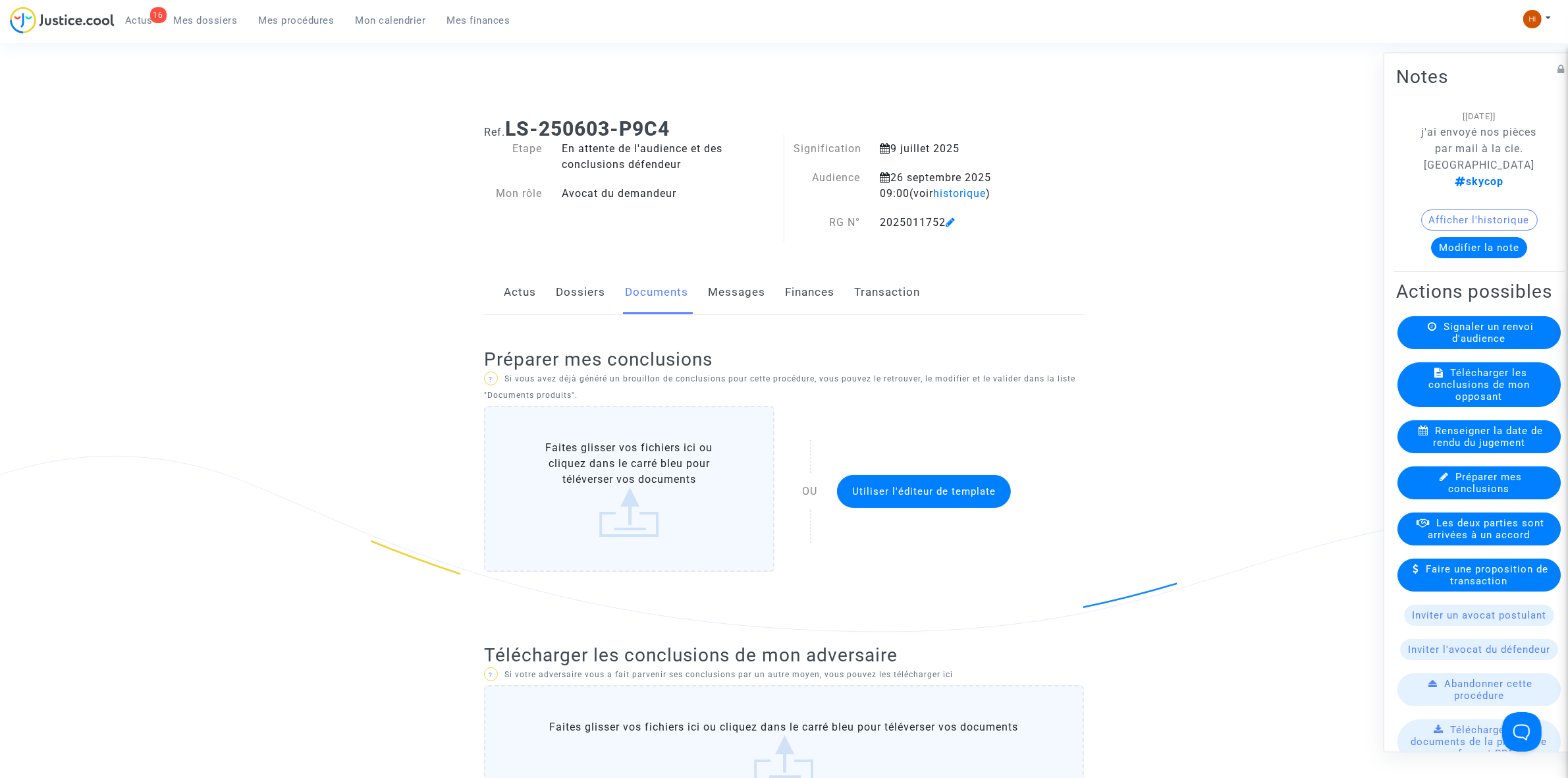
click at [222, 18] on span "Mes dossiers" at bounding box center [205, 20] width 64 height 12
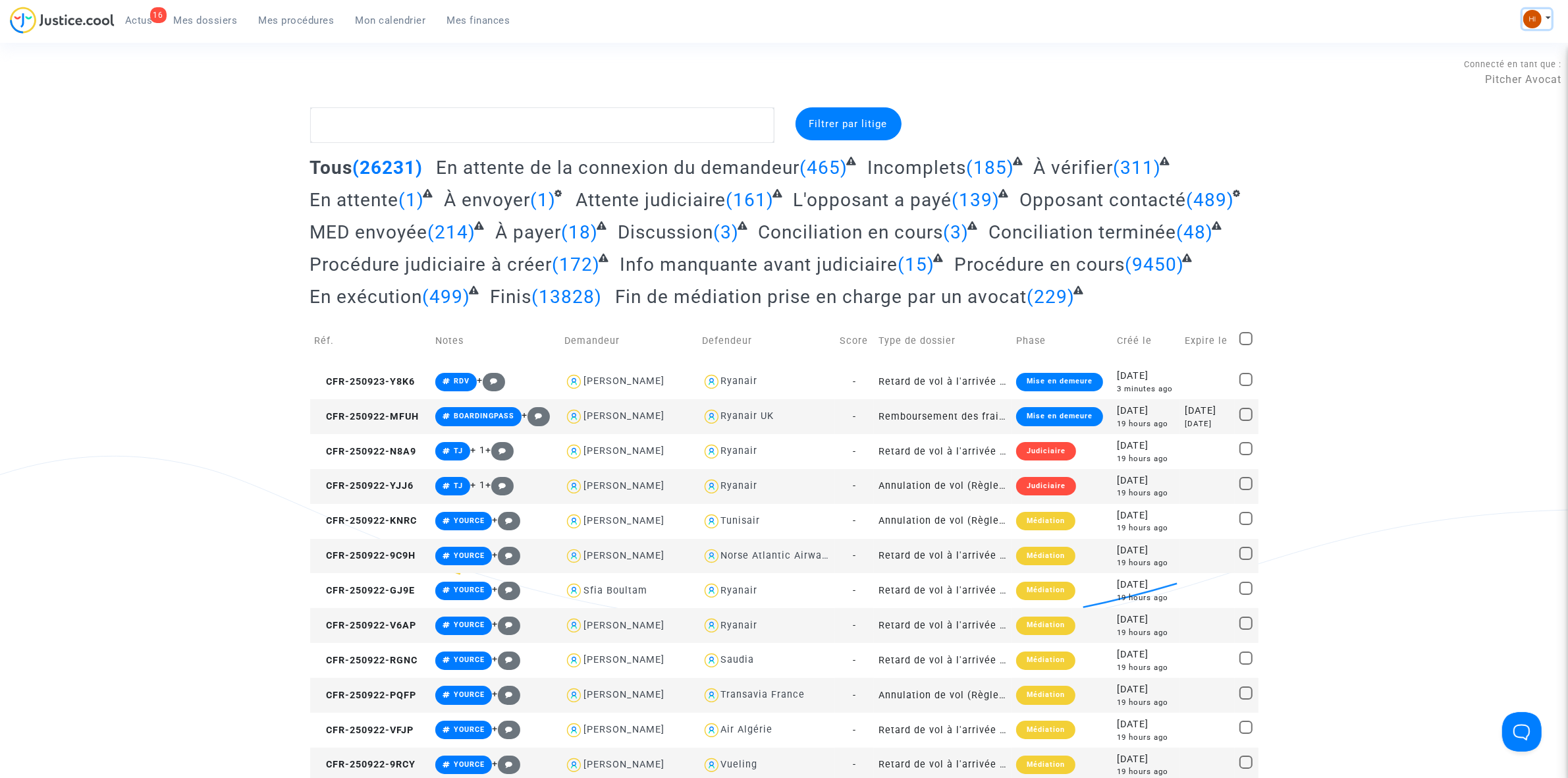
click at [1534, 16] on img at bounding box center [1533, 19] width 19 height 19
click at [1507, 71] on link "Changer de compte" at bounding box center [1484, 67] width 133 height 21
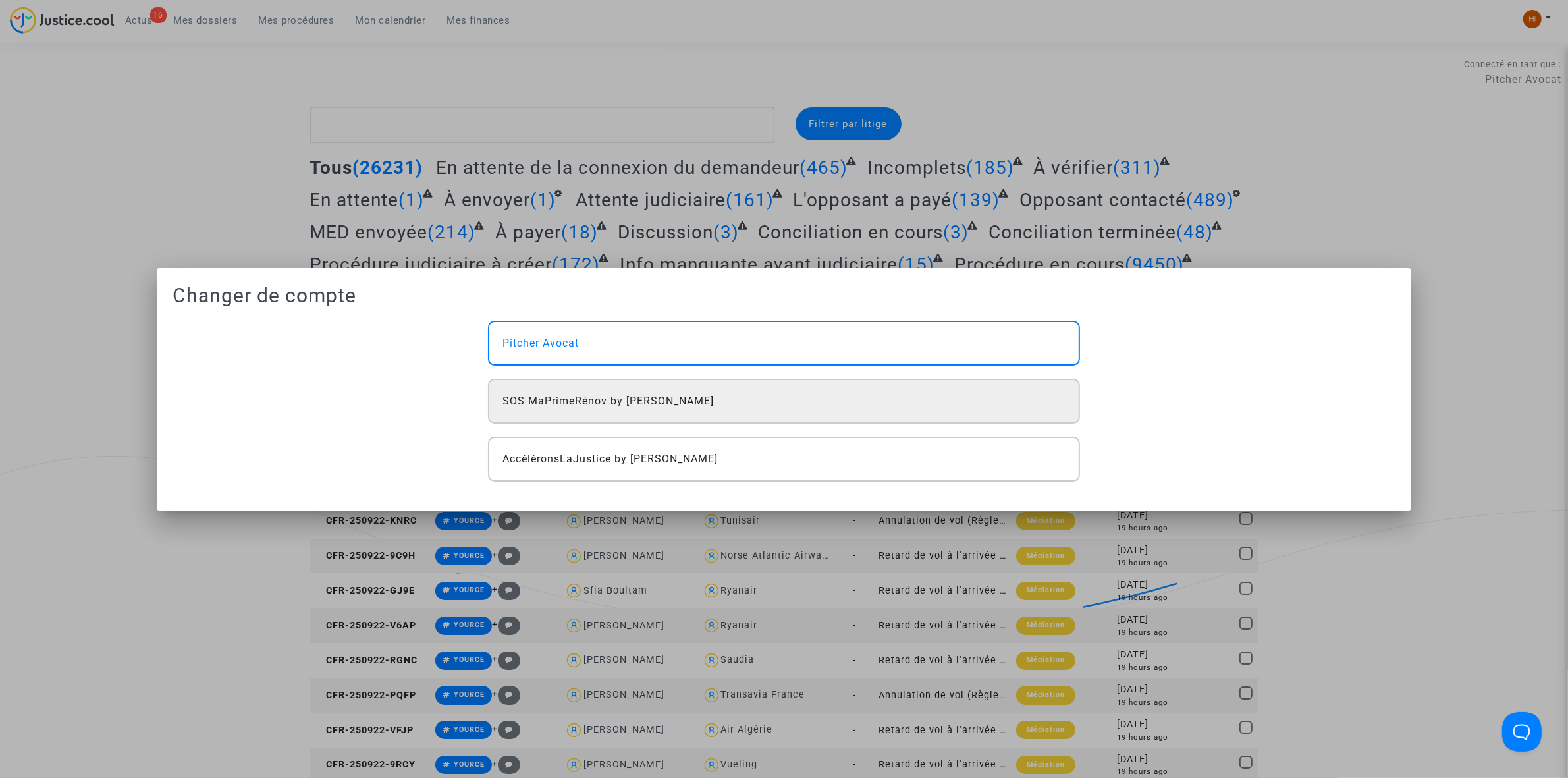
click at [611, 386] on div "SOS MaPrimeRénov by Pitcher Avocat" at bounding box center [784, 401] width 592 height 45
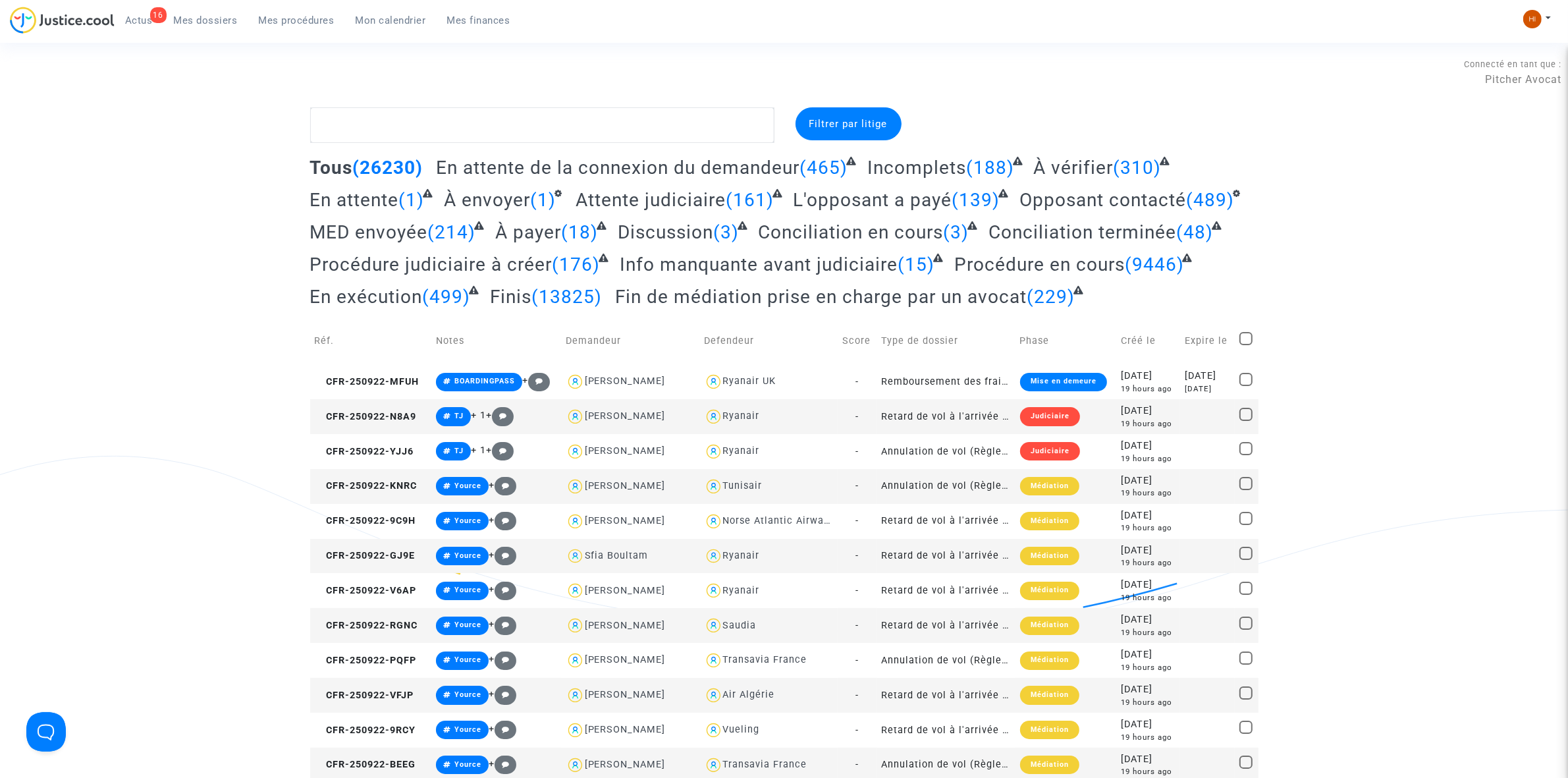
click at [307, 13] on link "Mes procédures" at bounding box center [296, 21] width 96 height 20
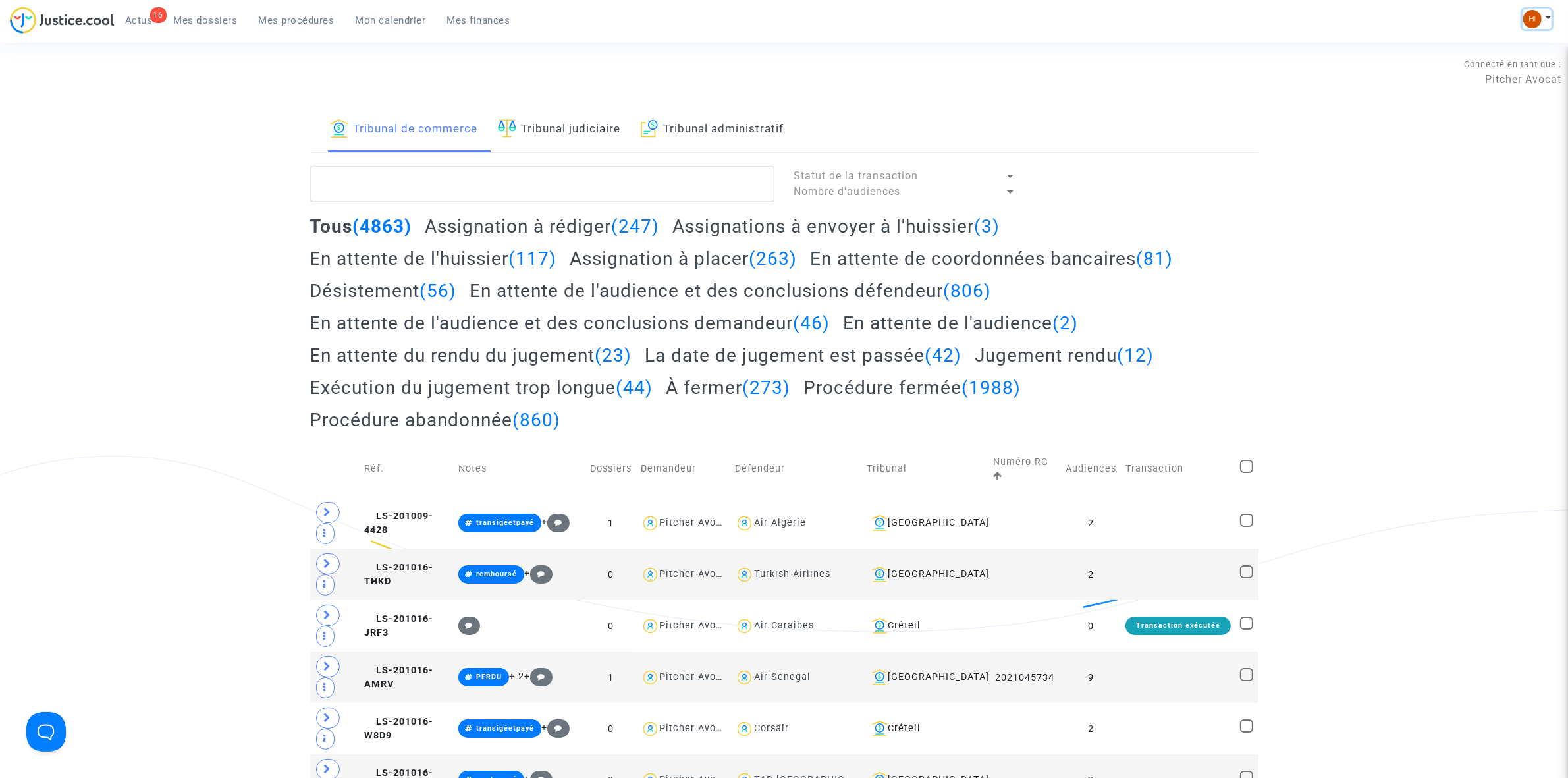
click at [1537, 16] on img at bounding box center [1533, 19] width 19 height 19
click at [375, 11] on link "Mon calendrier" at bounding box center [391, 21] width 91 height 20
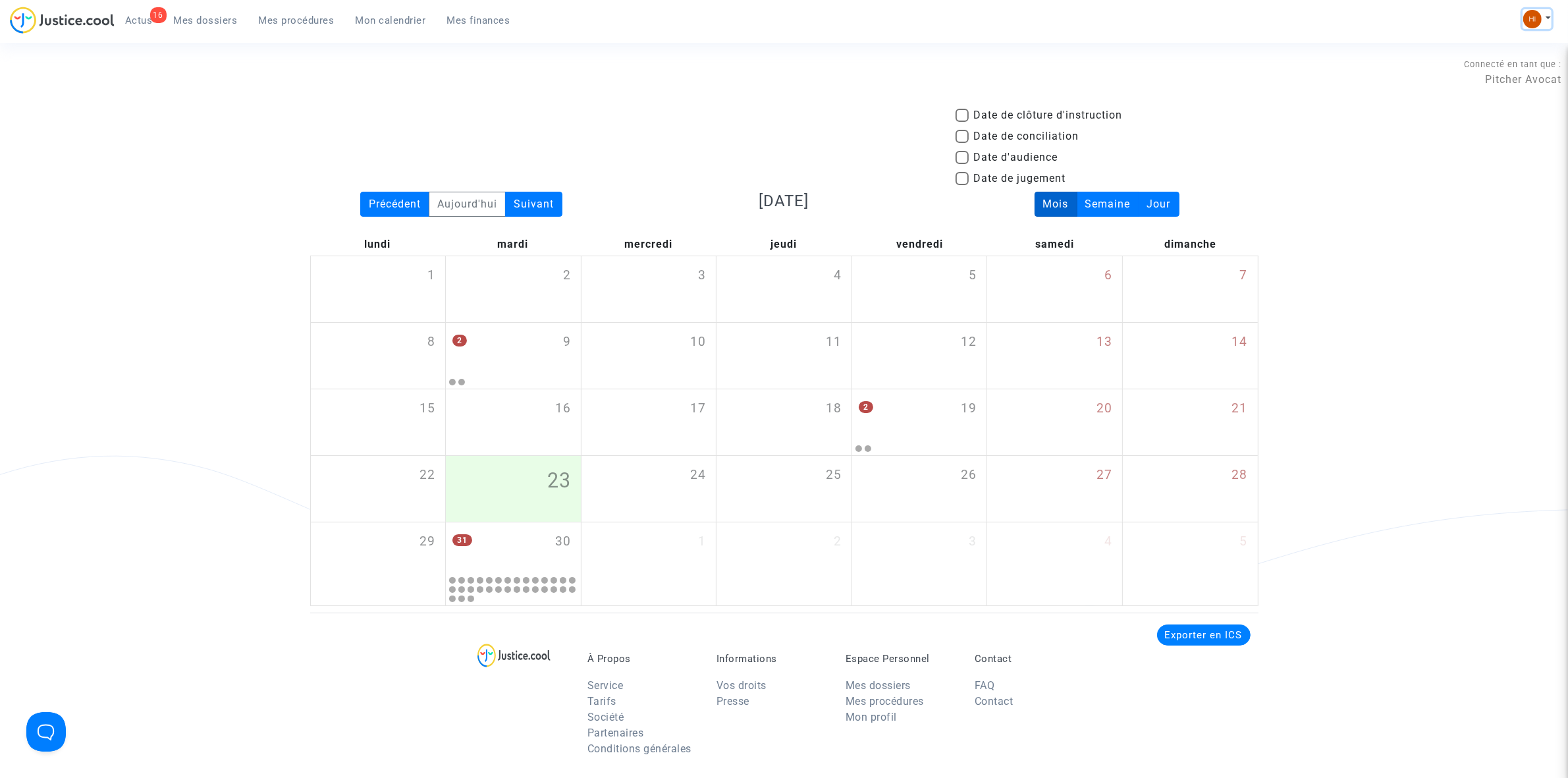
click at [1546, 11] on button at bounding box center [1537, 19] width 29 height 20
click at [1505, 68] on link "Changer de compte" at bounding box center [1484, 67] width 133 height 21
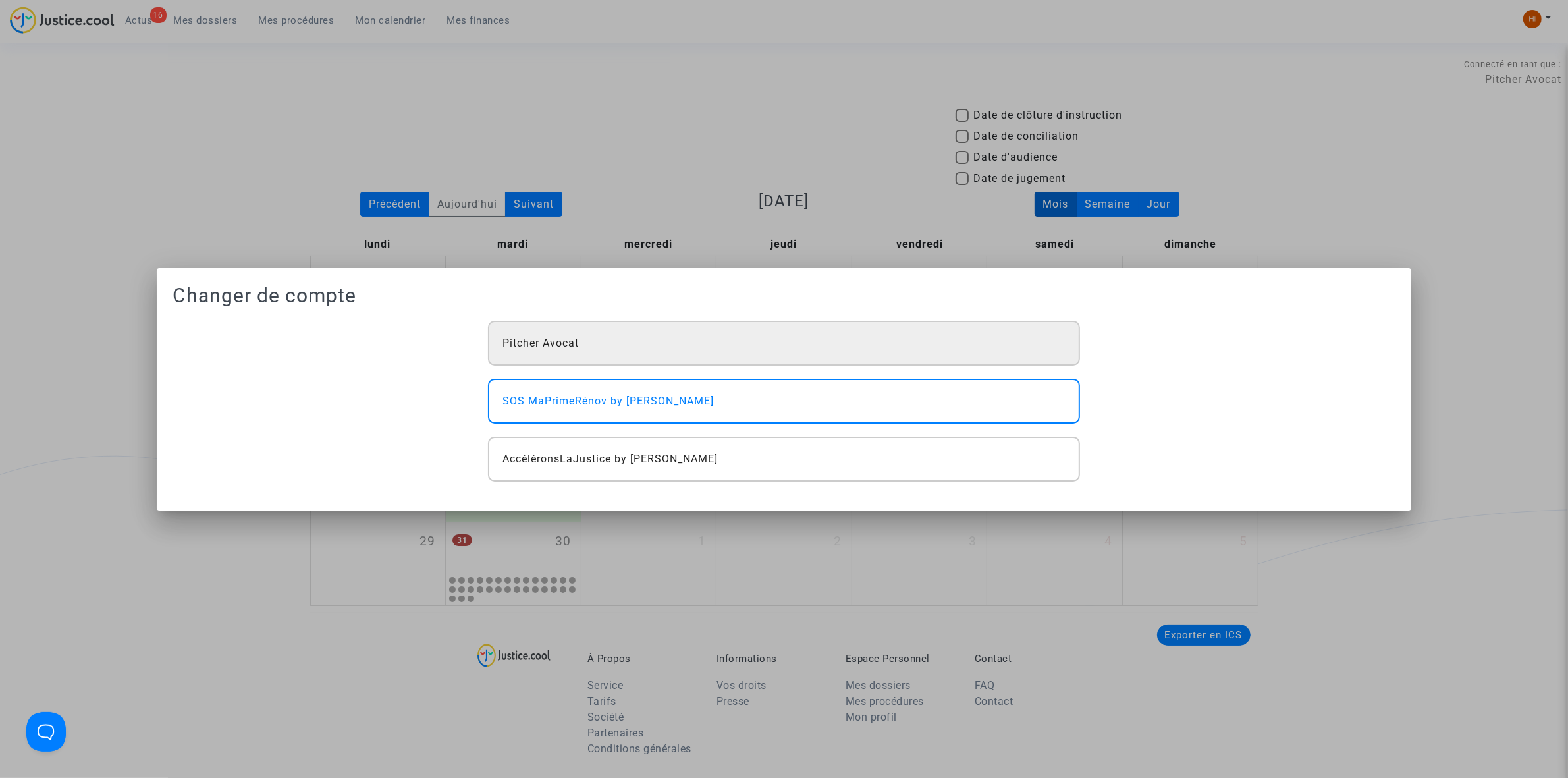
click at [759, 358] on div "Pitcher Avocat" at bounding box center [784, 343] width 592 height 45
